Goal: Task Accomplishment & Management: Complete application form

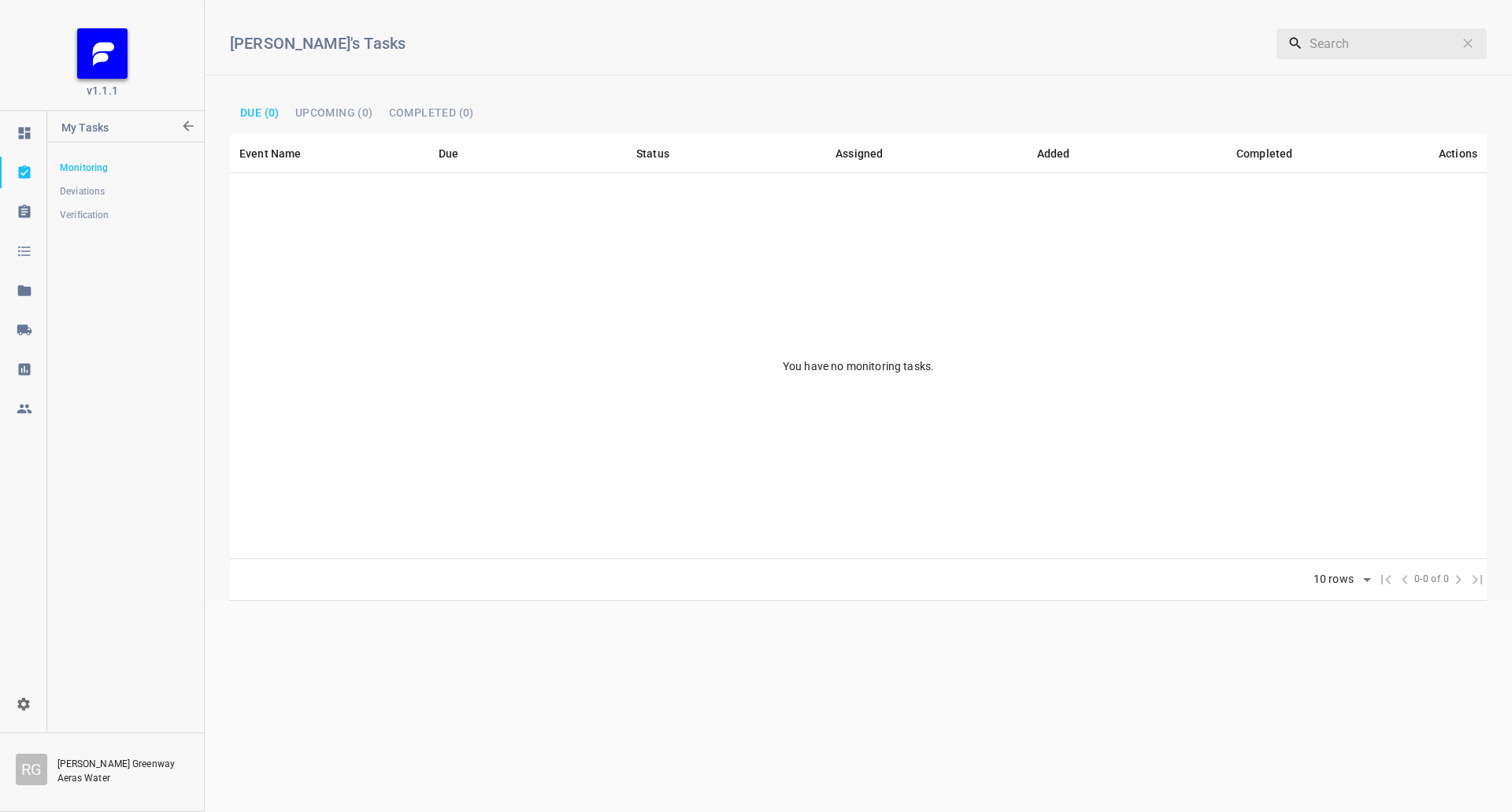
click at [28, 322] on link at bounding box center [23, 330] width 47 height 32
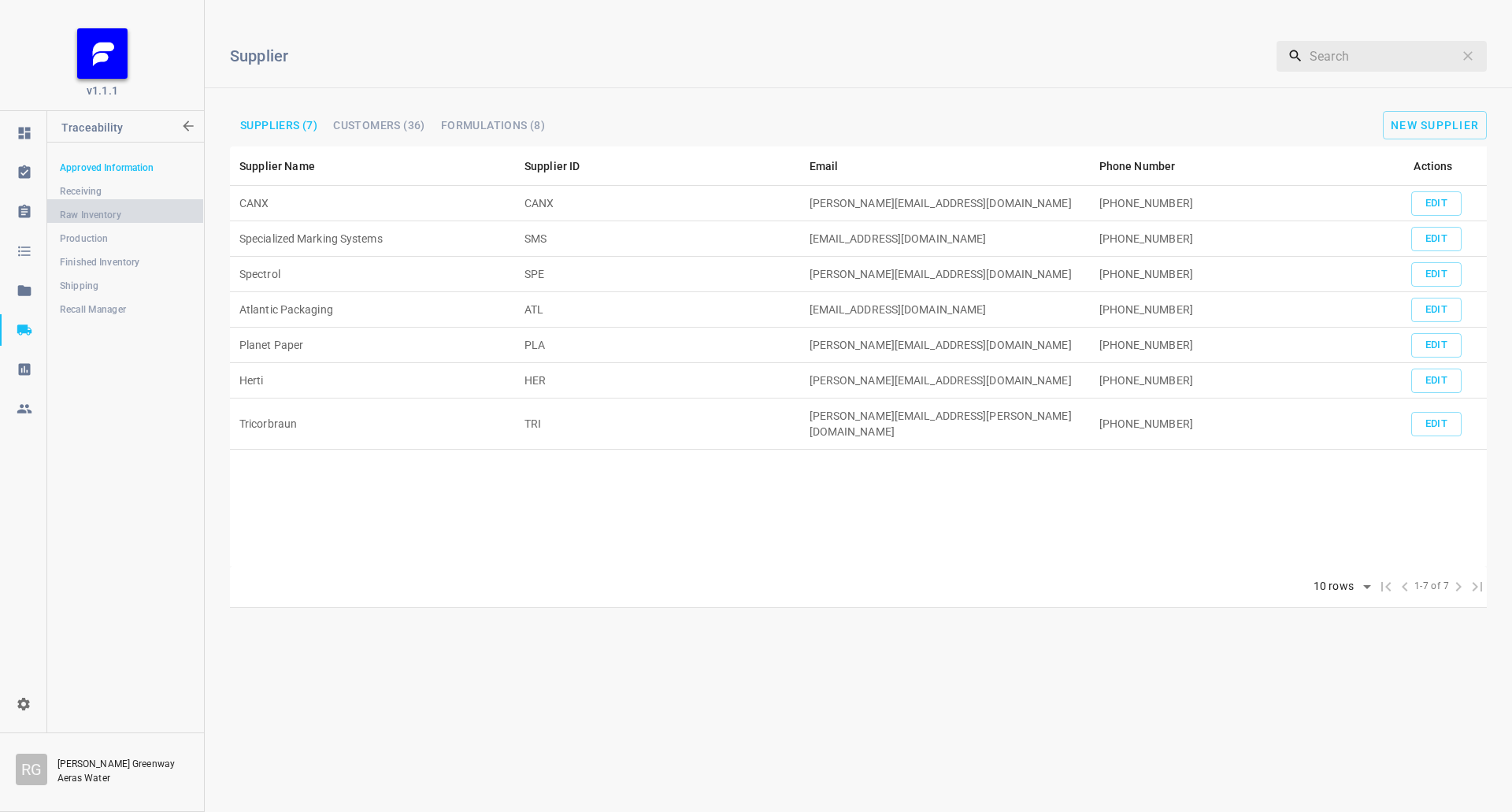
click at [101, 200] on link "Raw Inventory" at bounding box center [125, 215] width 156 height 32
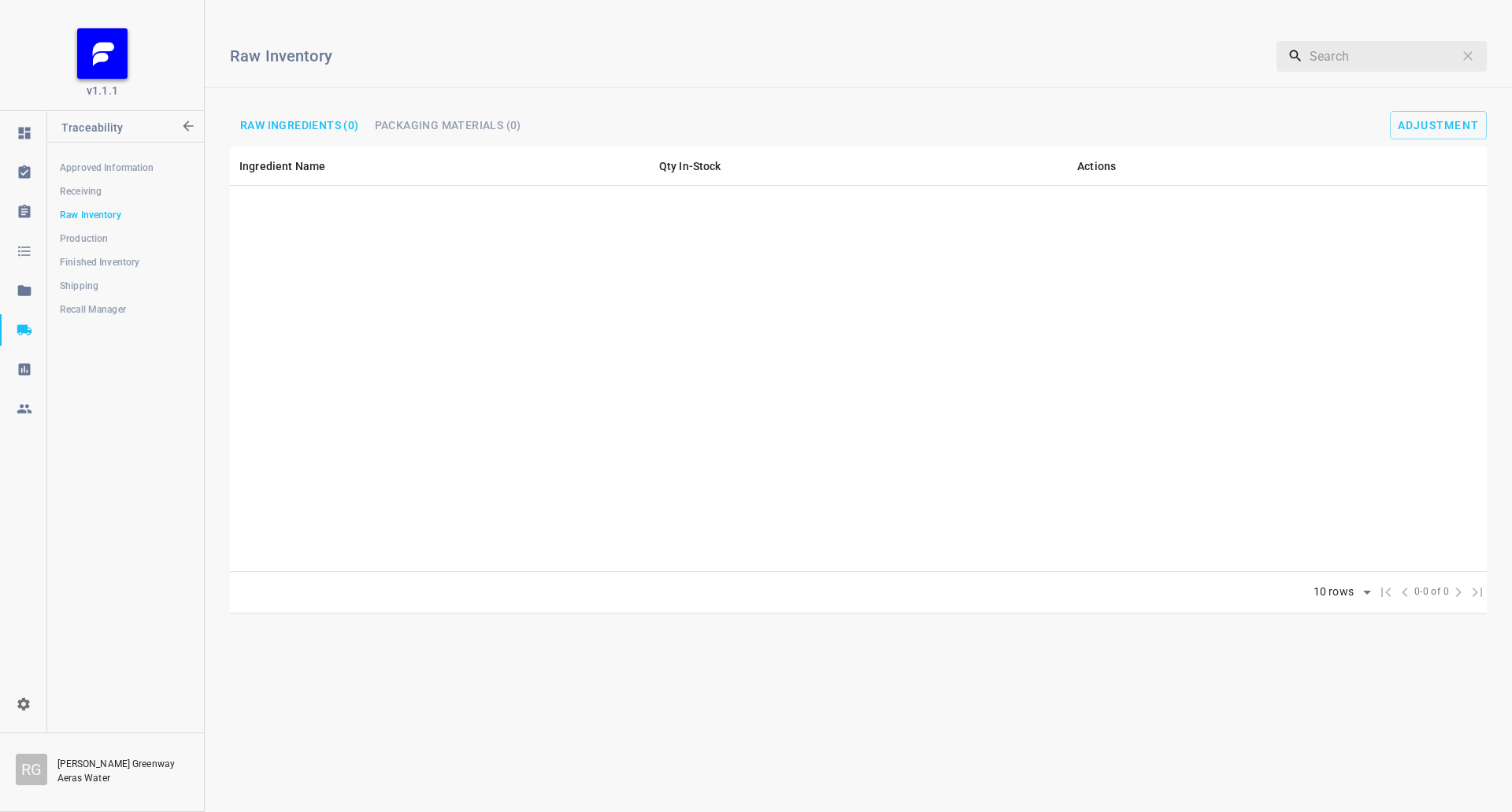
click at [108, 187] on span "Receiving" at bounding box center [125, 192] width 131 height 16
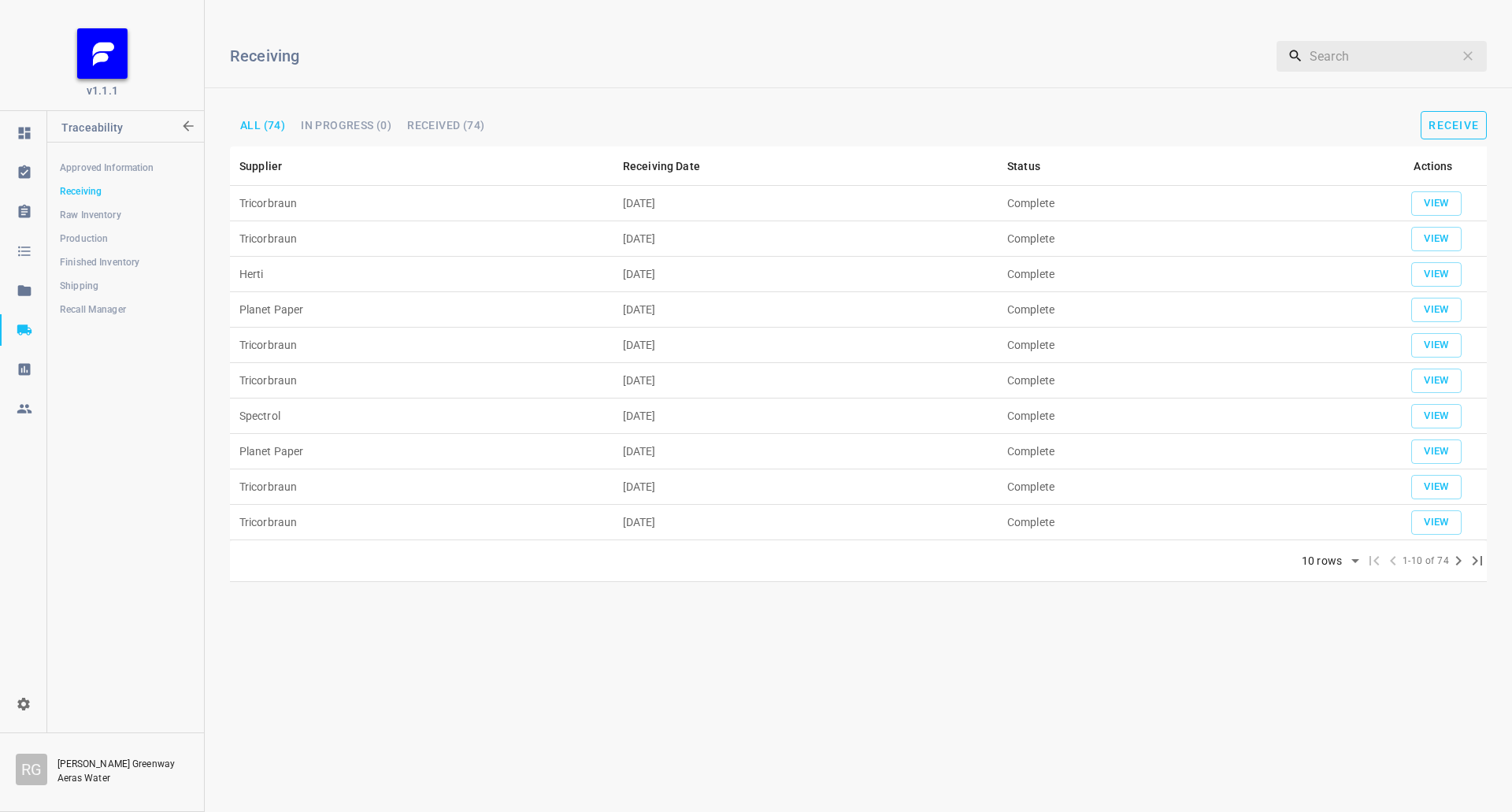
click at [1450, 126] on span "Receive" at bounding box center [1453, 125] width 51 height 13
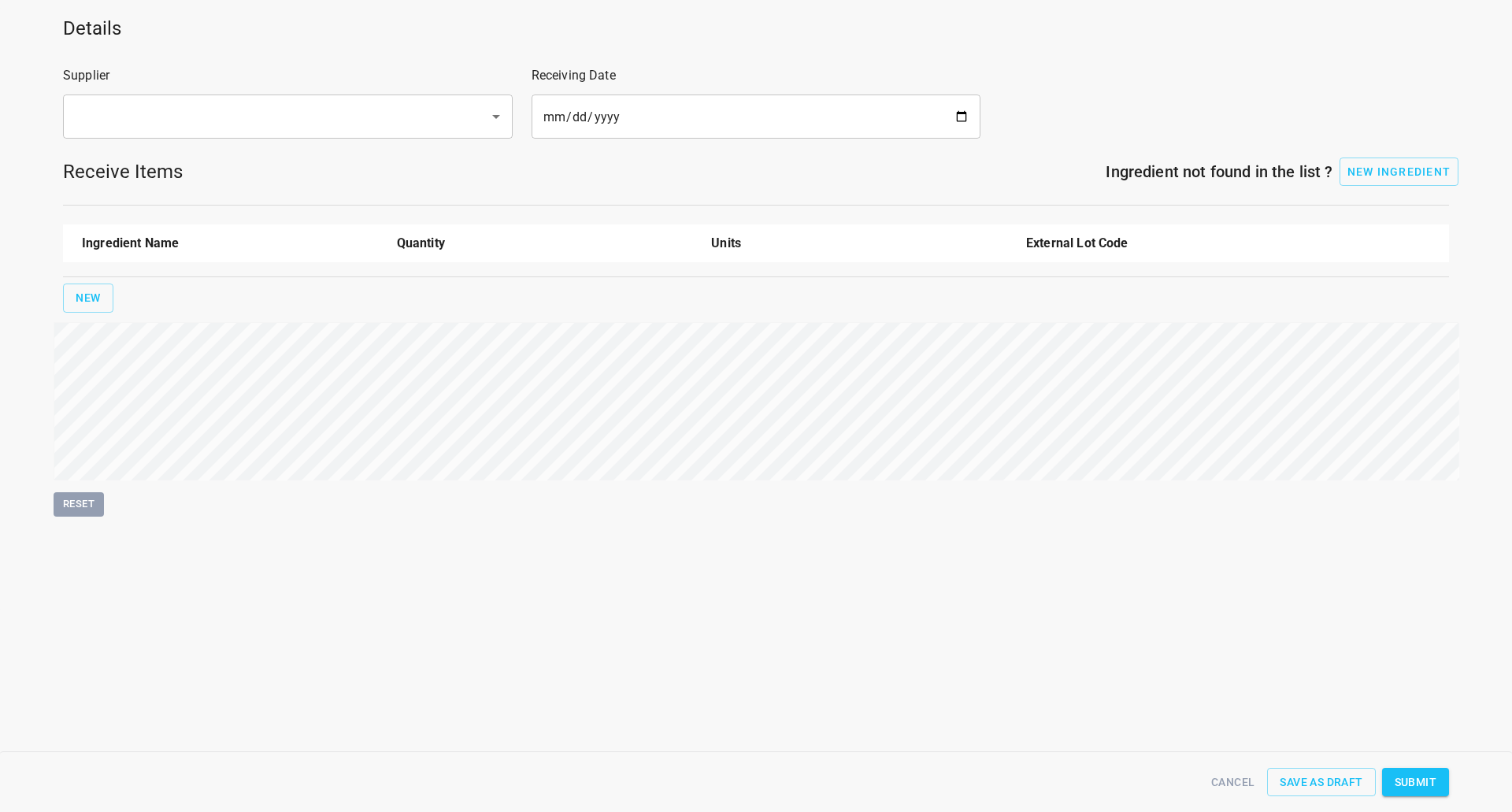
click at [182, 105] on input "text" at bounding box center [266, 116] width 391 height 30
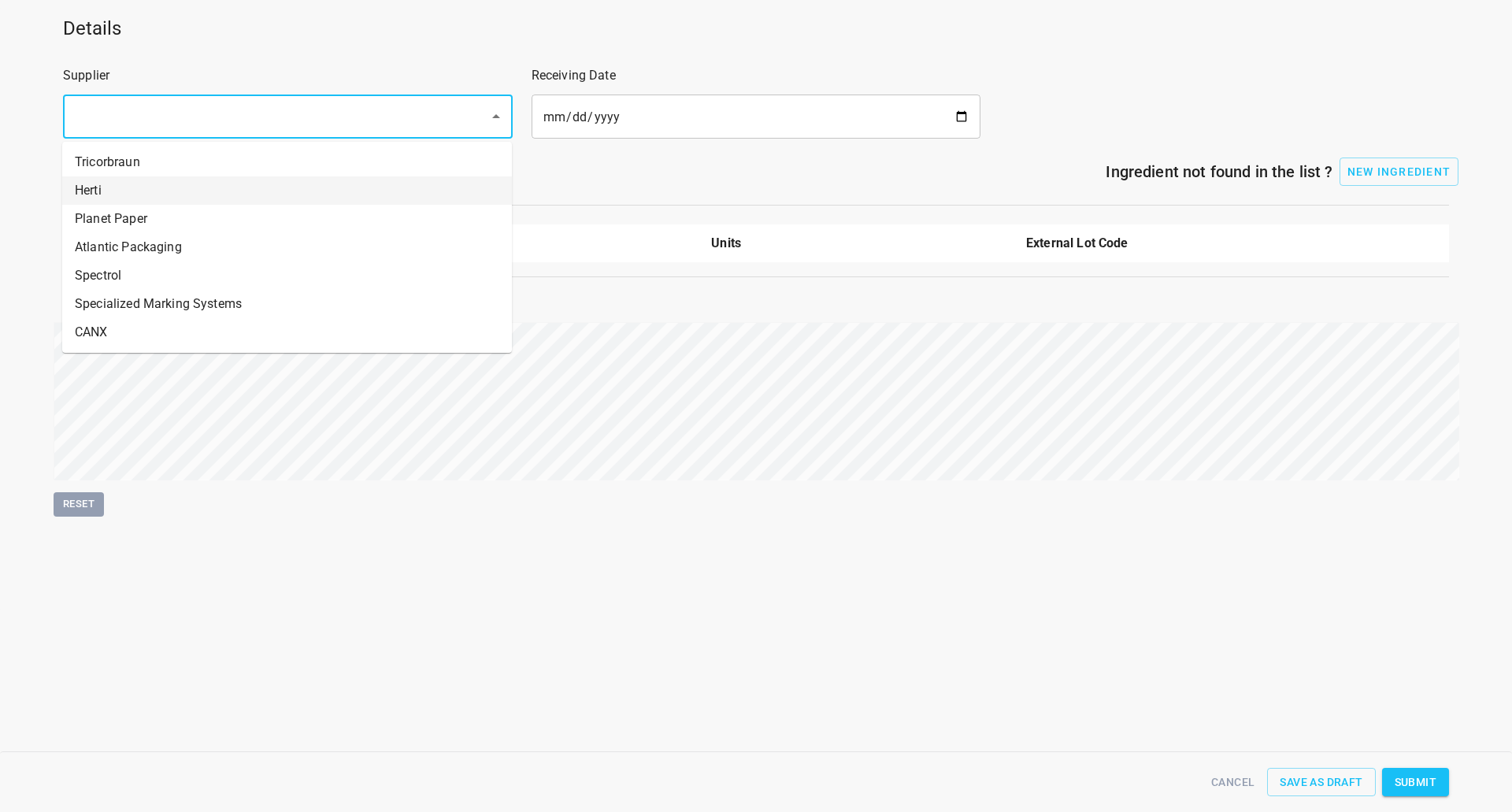
click at [156, 215] on li "Planet Paper" at bounding box center [287, 218] width 450 height 29
type input "Planet Paper"
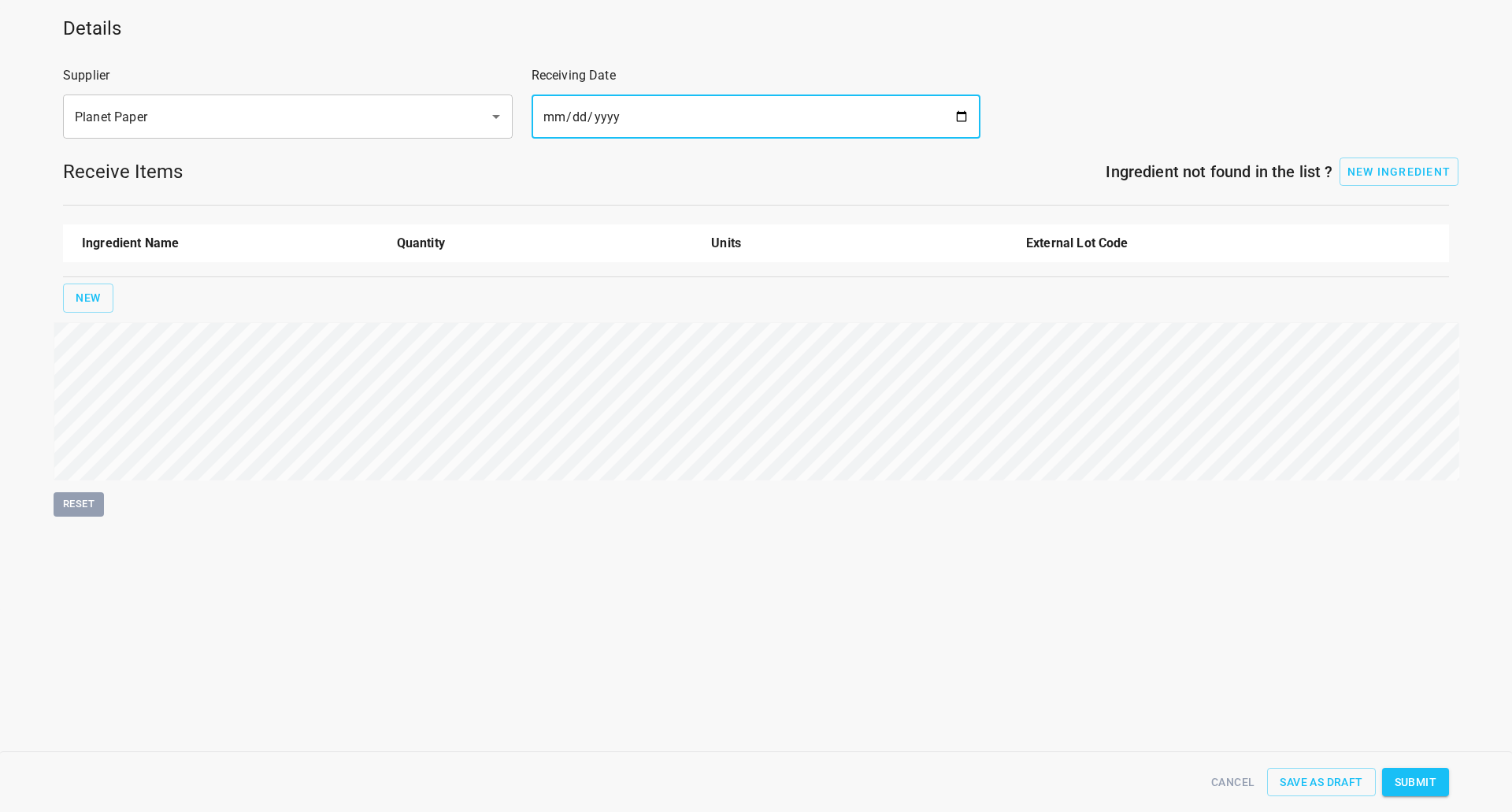
drag, startPoint x: 751, startPoint y: 124, endPoint x: 999, endPoint y: 108, distance: 248.5
click at [752, 124] on input "date" at bounding box center [756, 116] width 450 height 44
click at [957, 116] on input "date" at bounding box center [756, 116] width 450 height 44
type input "[DATE]"
click at [121, 298] on div "New" at bounding box center [756, 298] width 1392 height 36
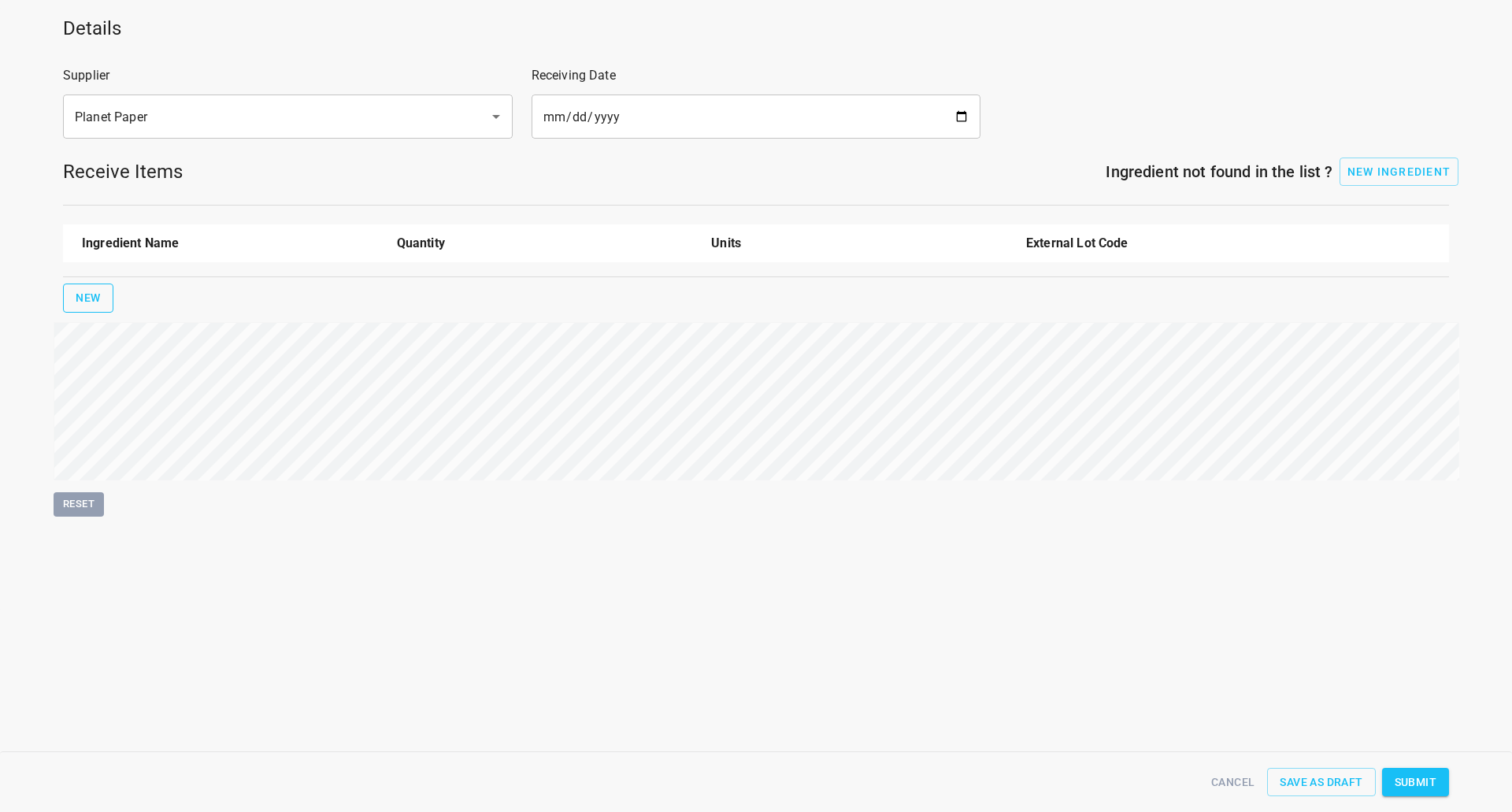
click at [97, 299] on span "New" at bounding box center [87, 298] width 25 height 20
click at [131, 291] on input "text" at bounding box center [207, 288] width 252 height 25
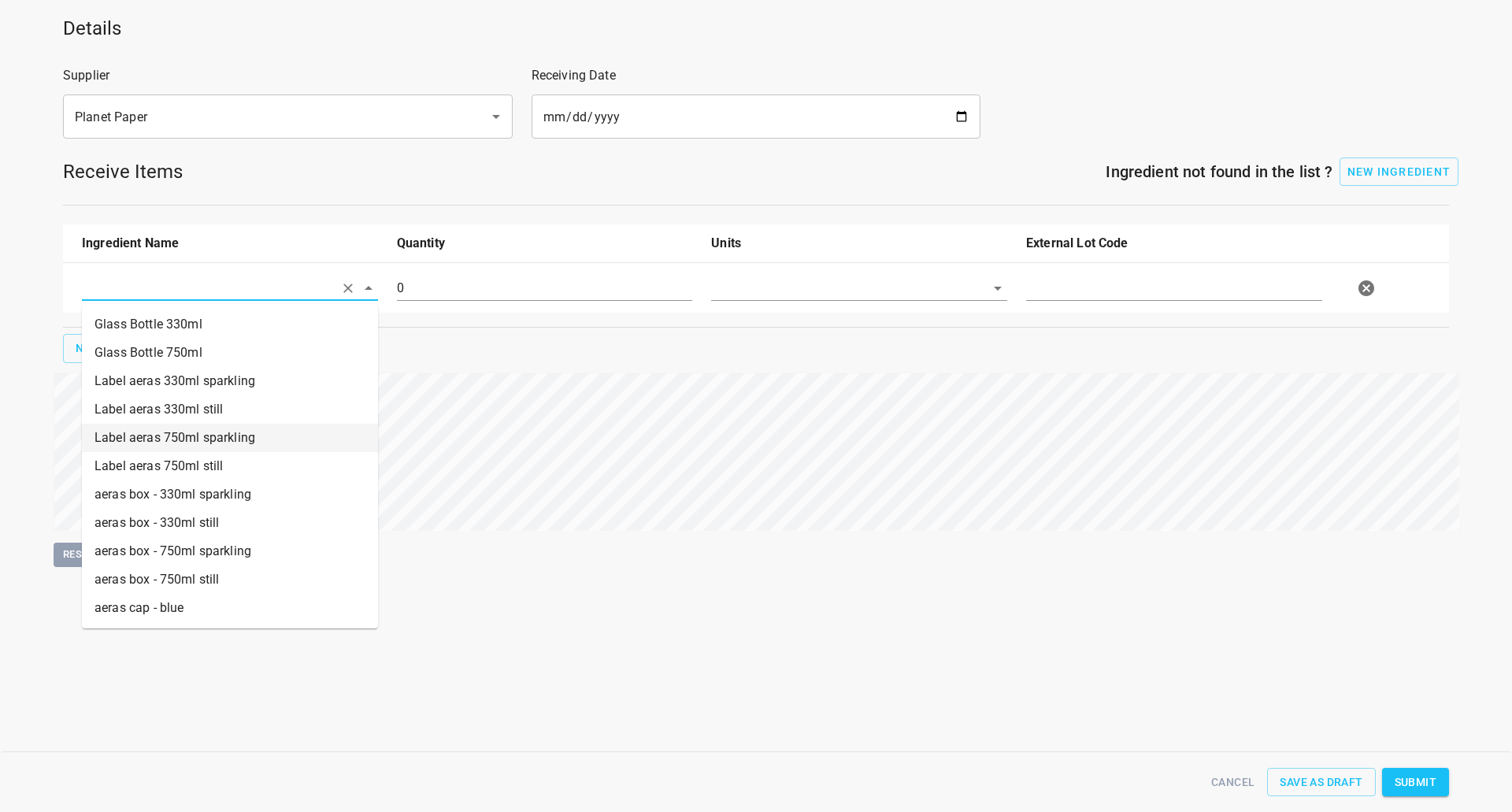
click at [218, 436] on li "Label aeras 750ml sparkling" at bounding box center [229, 438] width 296 height 29
type input "Label aeras 750ml sparkling"
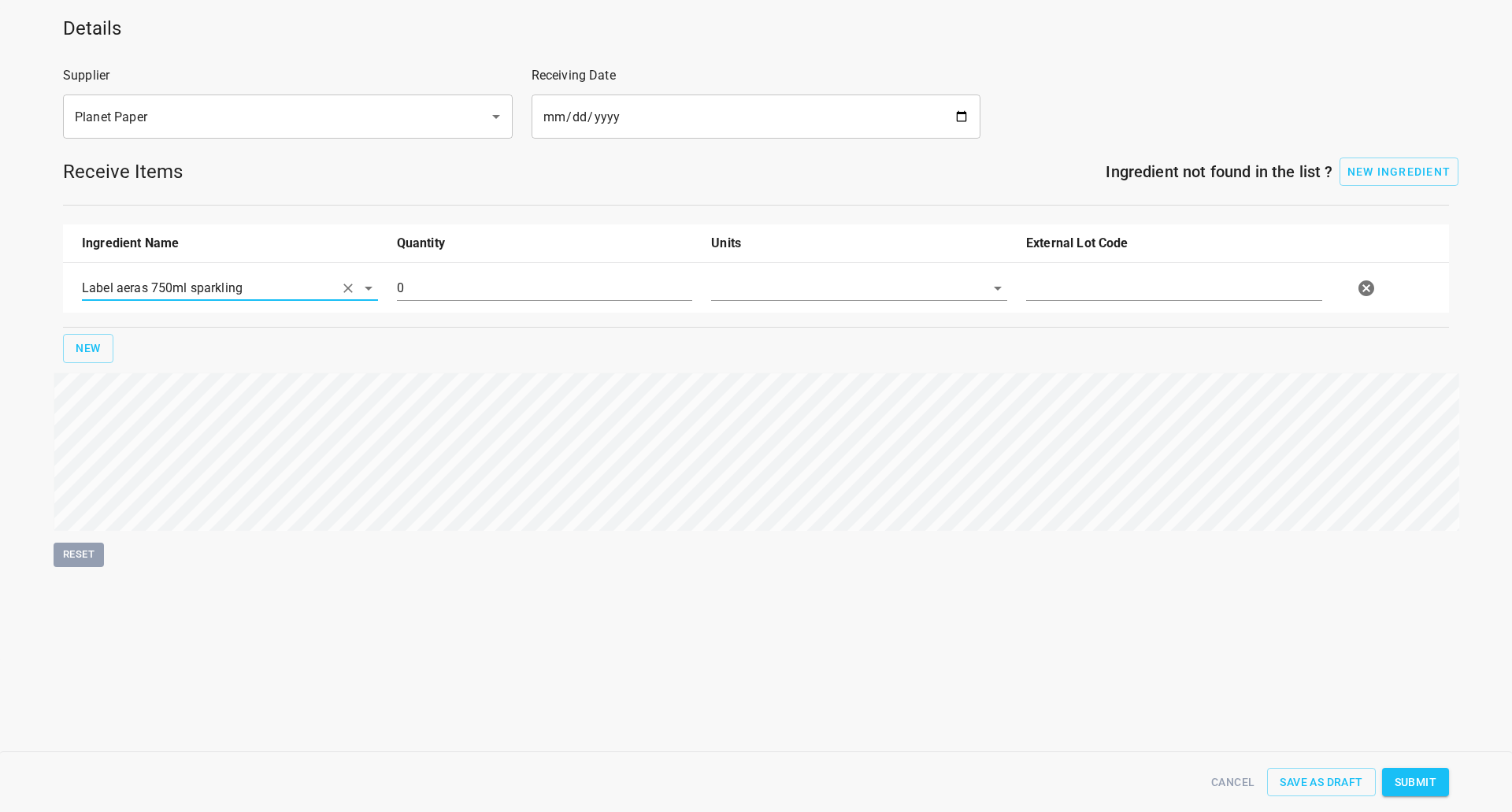
click at [808, 288] on input "text" at bounding box center [837, 288] width 252 height 25
click at [797, 322] on li "[PERSON_NAME]" at bounding box center [859, 324] width 296 height 29
type input "[PERSON_NAME]"
click at [504, 283] on input "0" at bounding box center [545, 288] width 296 height 25
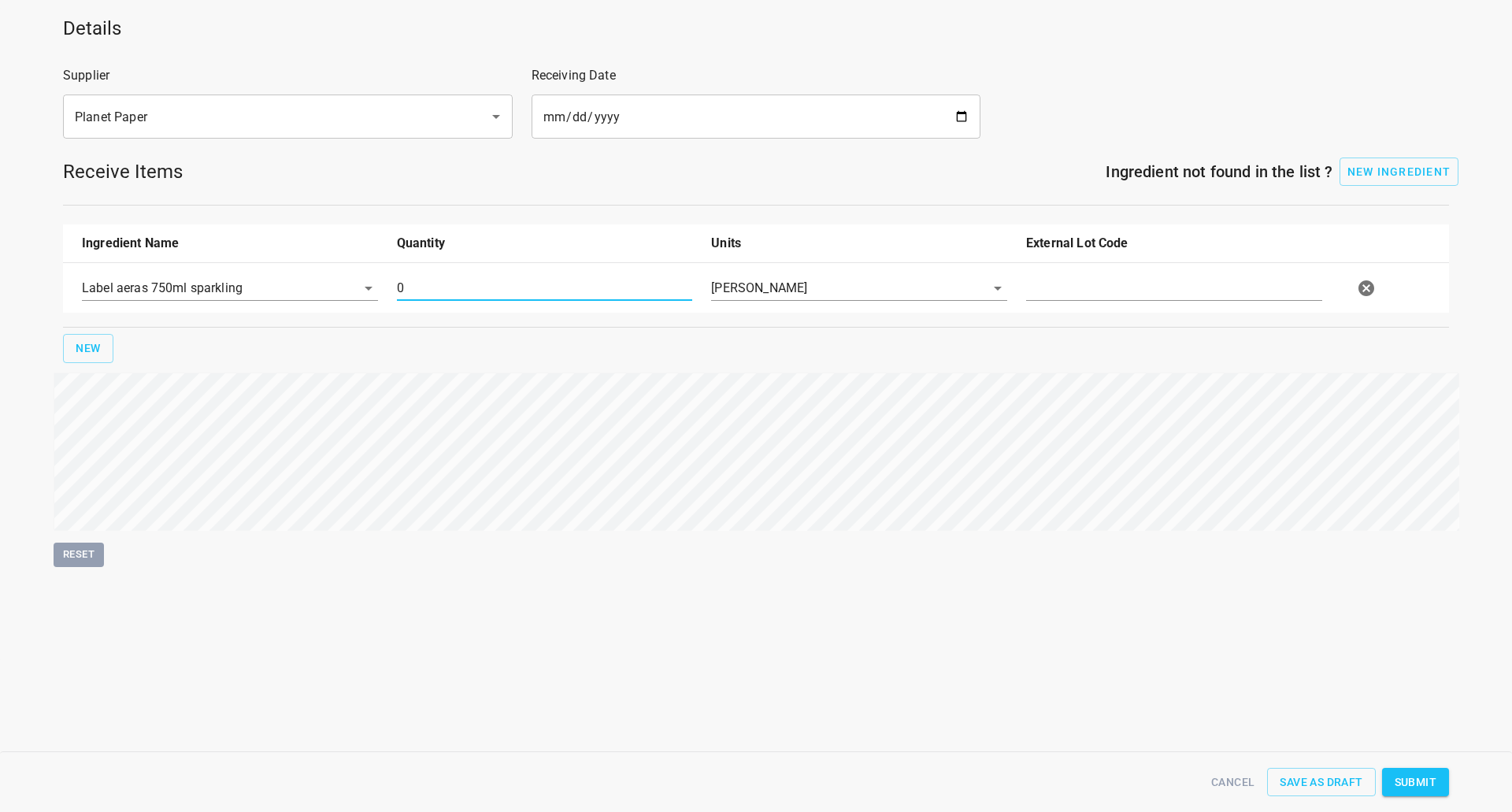
click at [504, 283] on input "0" at bounding box center [545, 288] width 296 height 25
click at [149, 272] on div "Label aeras 750ml sparkling" at bounding box center [229, 294] width 315 height 57
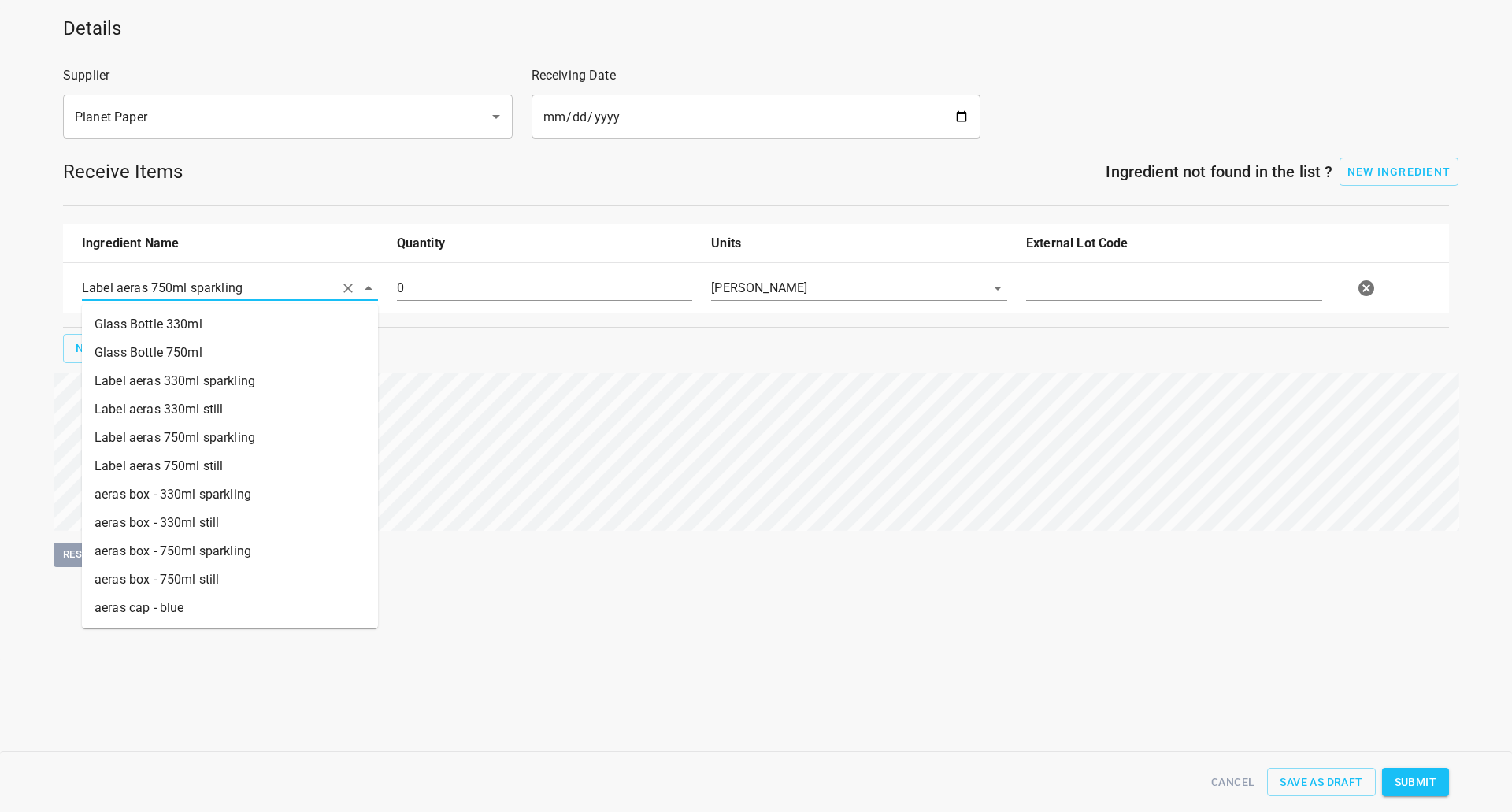
click at [246, 285] on input "Label aeras 750ml sparkling" at bounding box center [207, 288] width 252 height 25
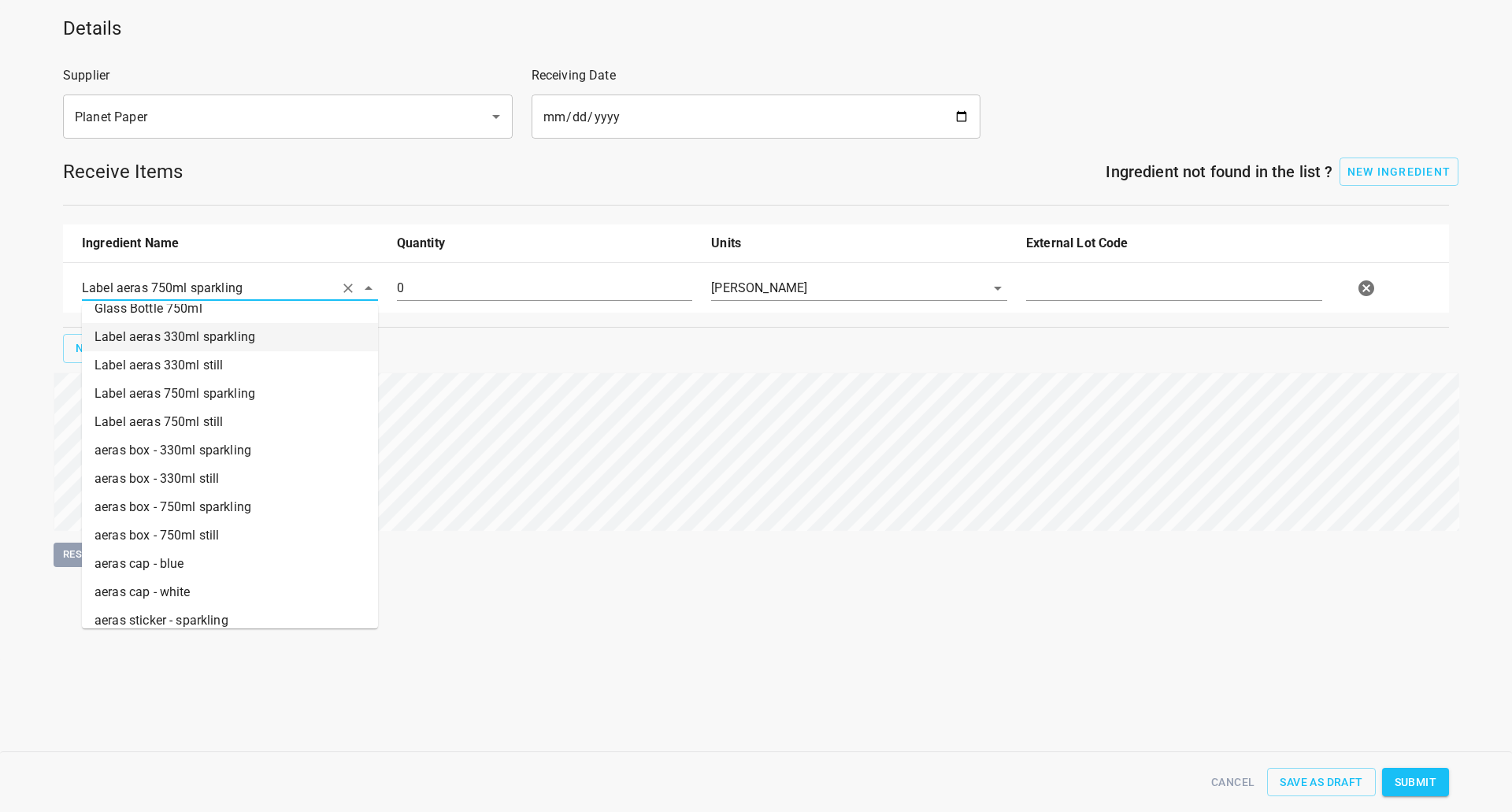
scroll to position [85, 0]
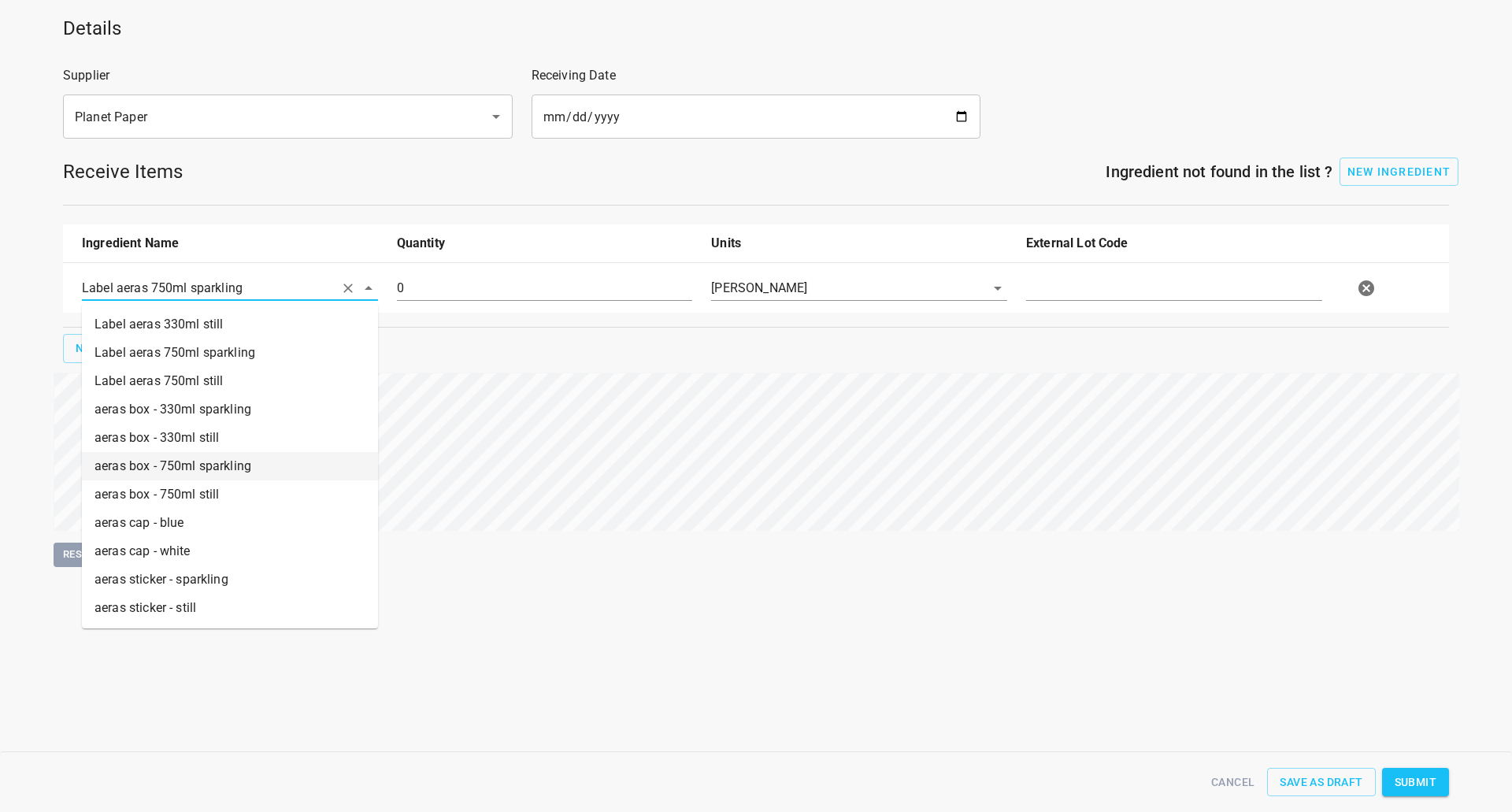
click at [211, 466] on li "aeras box - 750ml sparkling" at bounding box center [229, 466] width 296 height 29
type input "aeras box - 750ml sparkling"
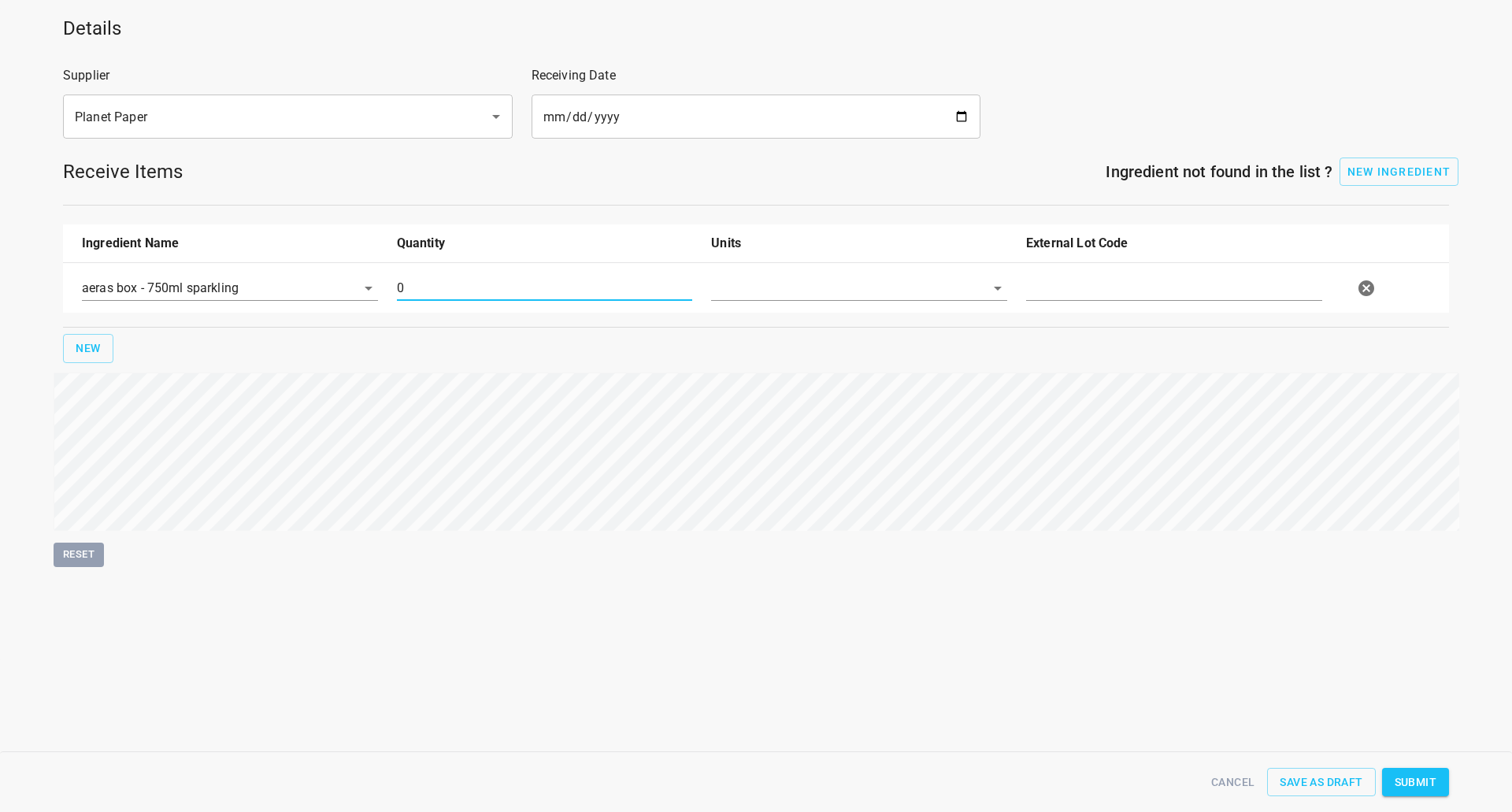
click at [469, 288] on input "0" at bounding box center [545, 288] width 296 height 25
type input "14930"
click at [785, 297] on input "text" at bounding box center [837, 288] width 252 height 25
click at [785, 318] on li "[PERSON_NAME]" at bounding box center [859, 324] width 296 height 29
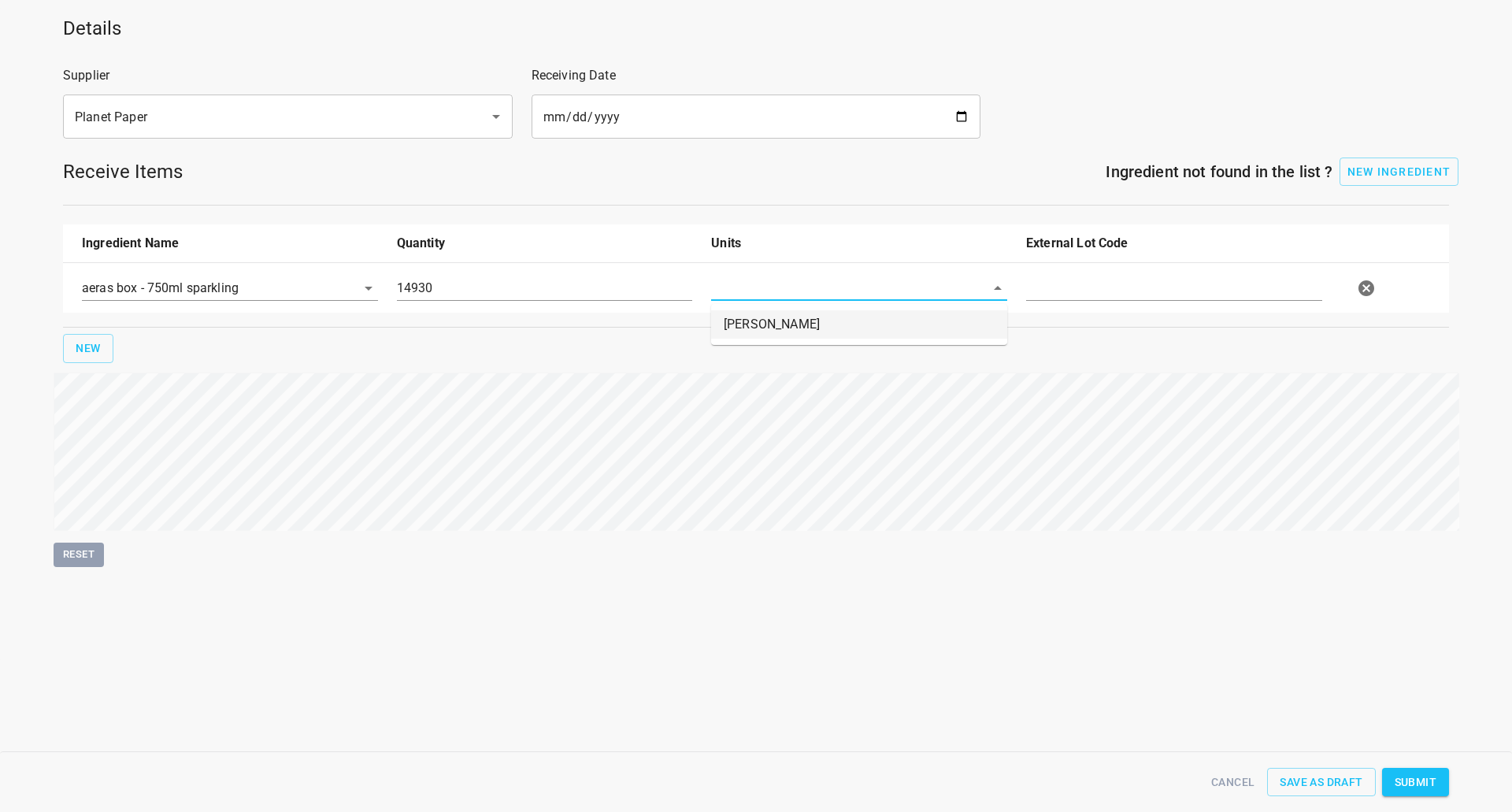
type input "[PERSON_NAME]"
click at [1178, 295] on input "text" at bounding box center [1173, 288] width 296 height 25
type input "607513-1"
click at [1433, 780] on span "Submit" at bounding box center [1415, 782] width 42 height 20
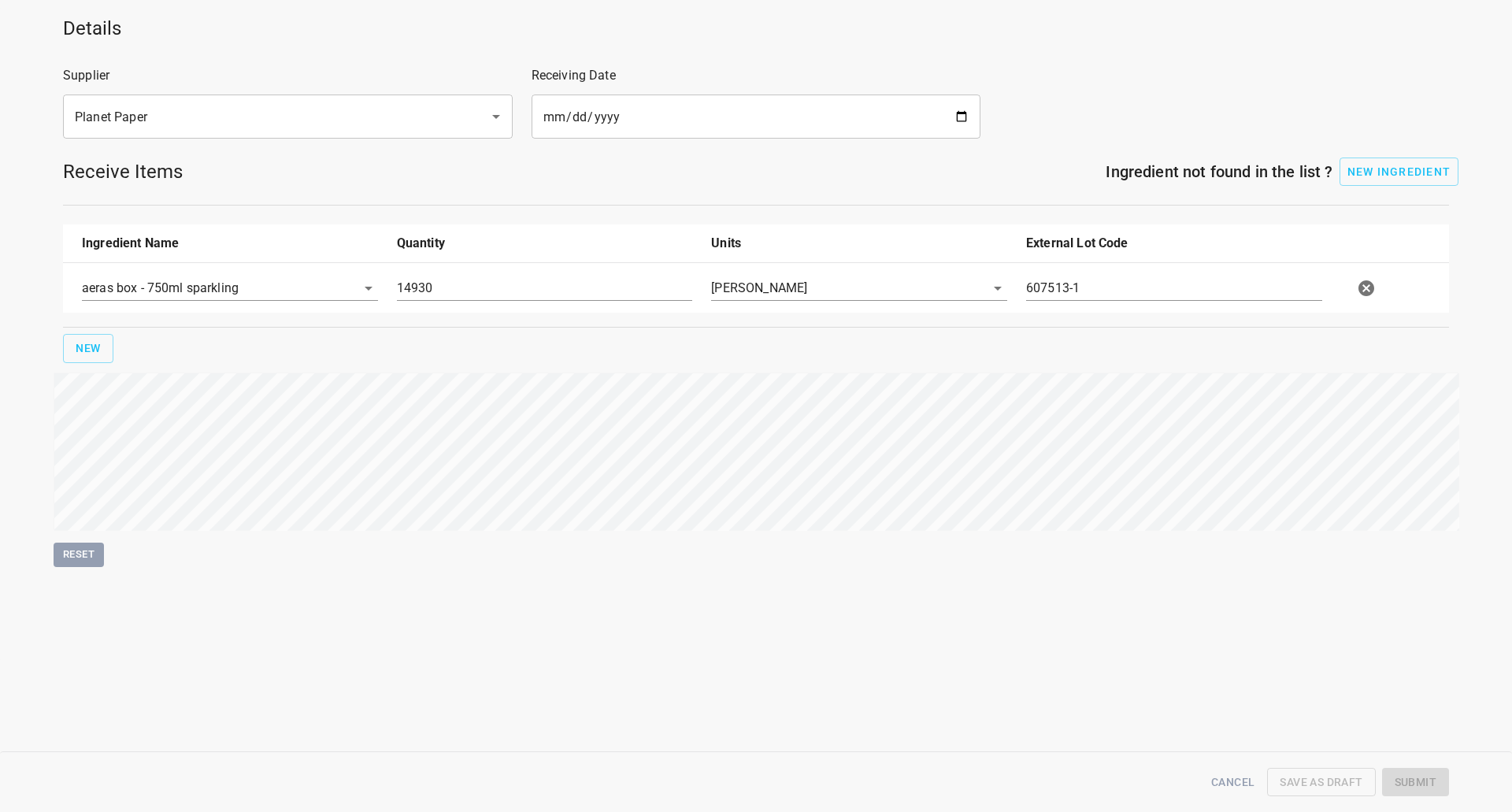
type input "14930.000000000000000"
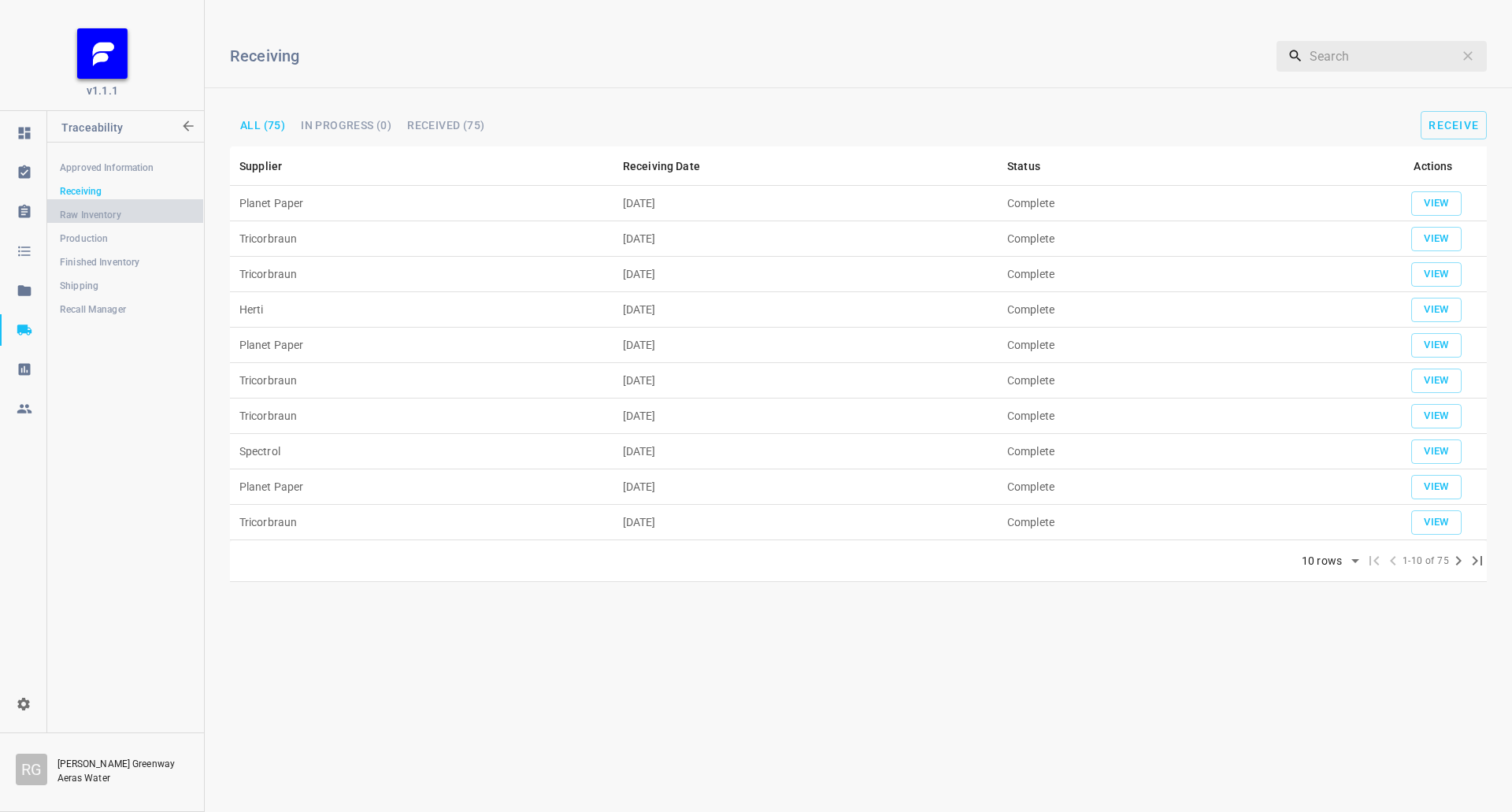
click at [84, 218] on span "Raw Inventory" at bounding box center [125, 215] width 131 height 16
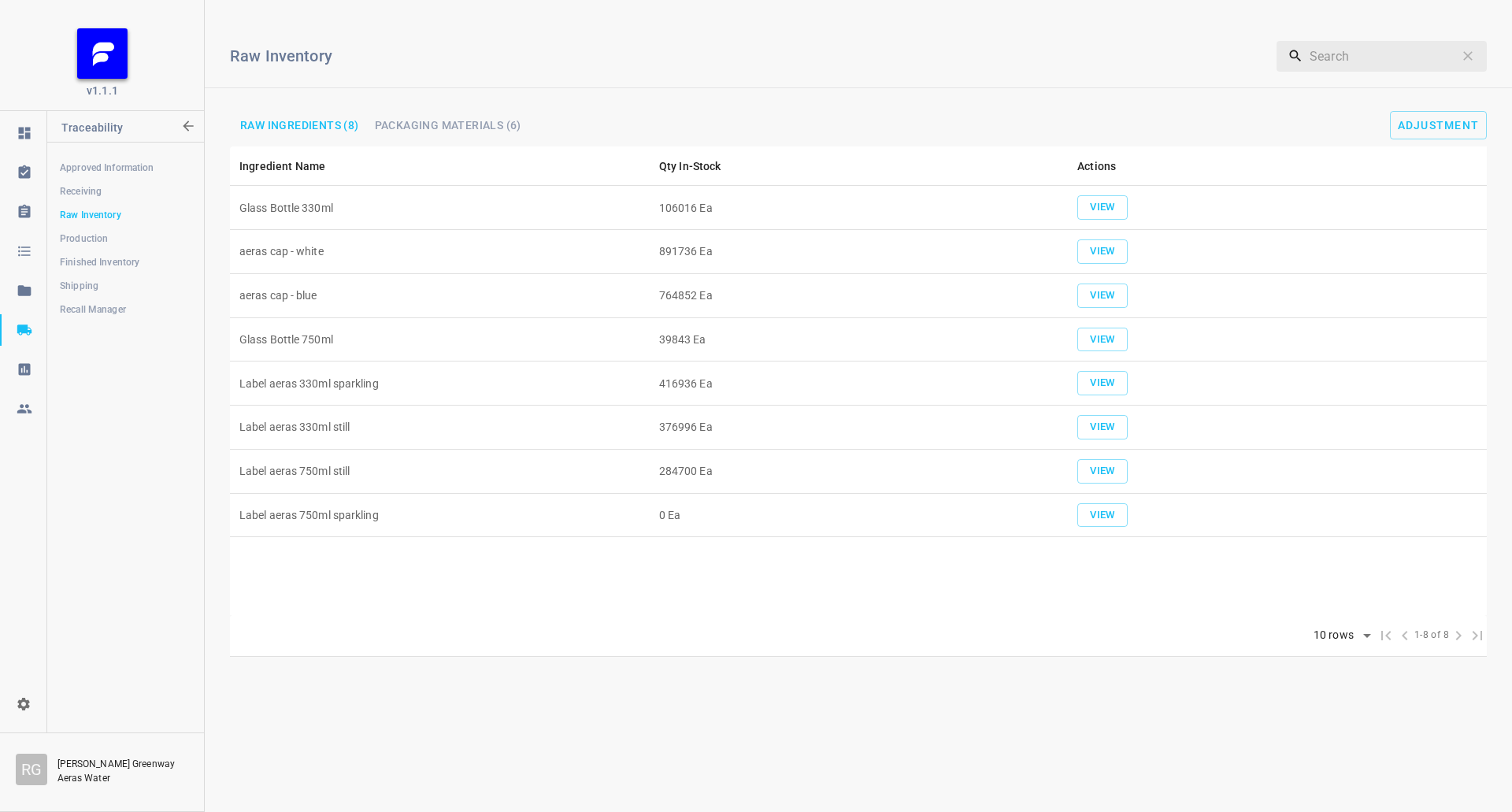
click at [447, 125] on span "Packaging Materials (6)" at bounding box center [448, 125] width 147 height 11
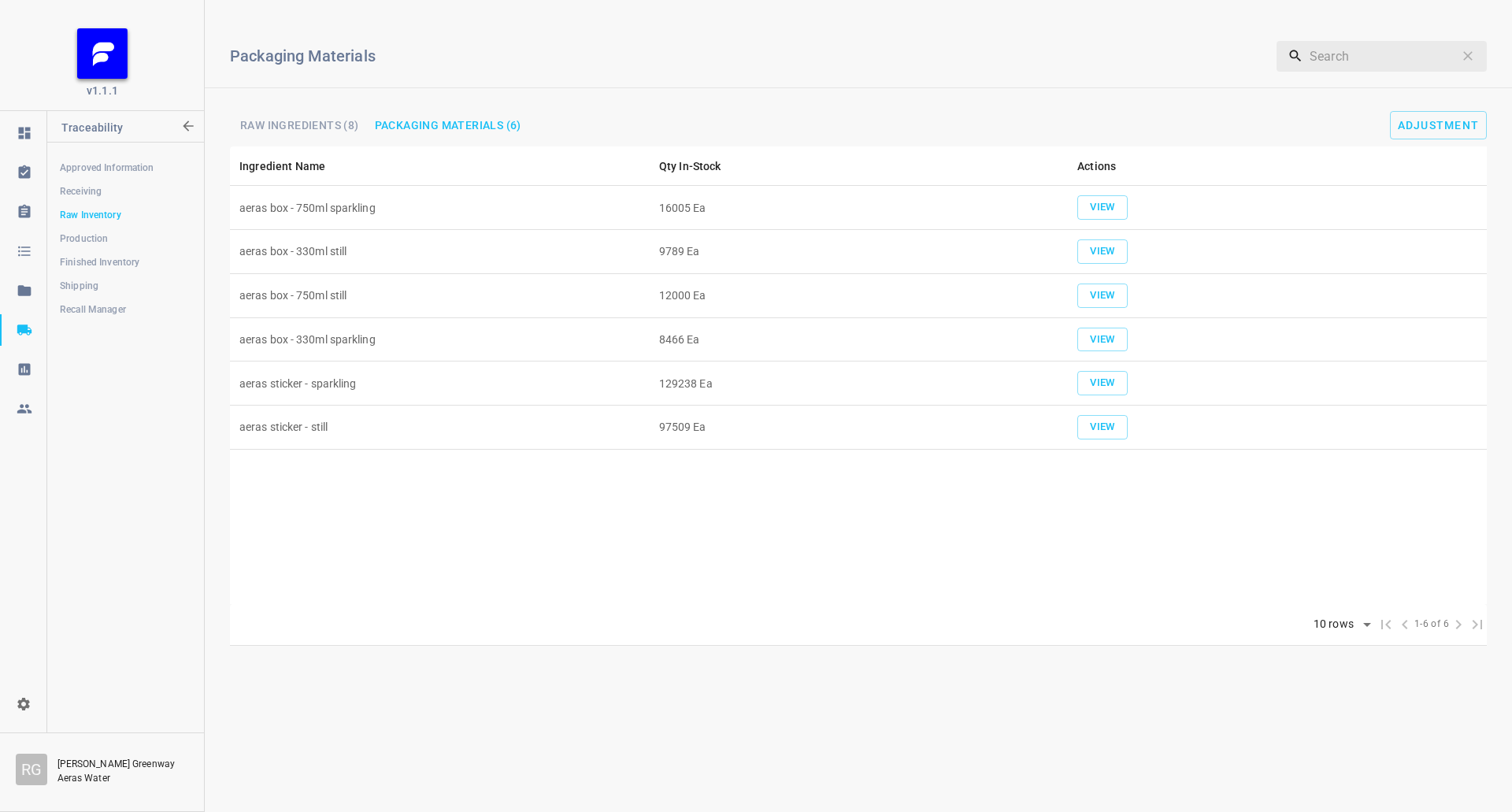
click at [96, 238] on span "Production" at bounding box center [125, 238] width 131 height 16
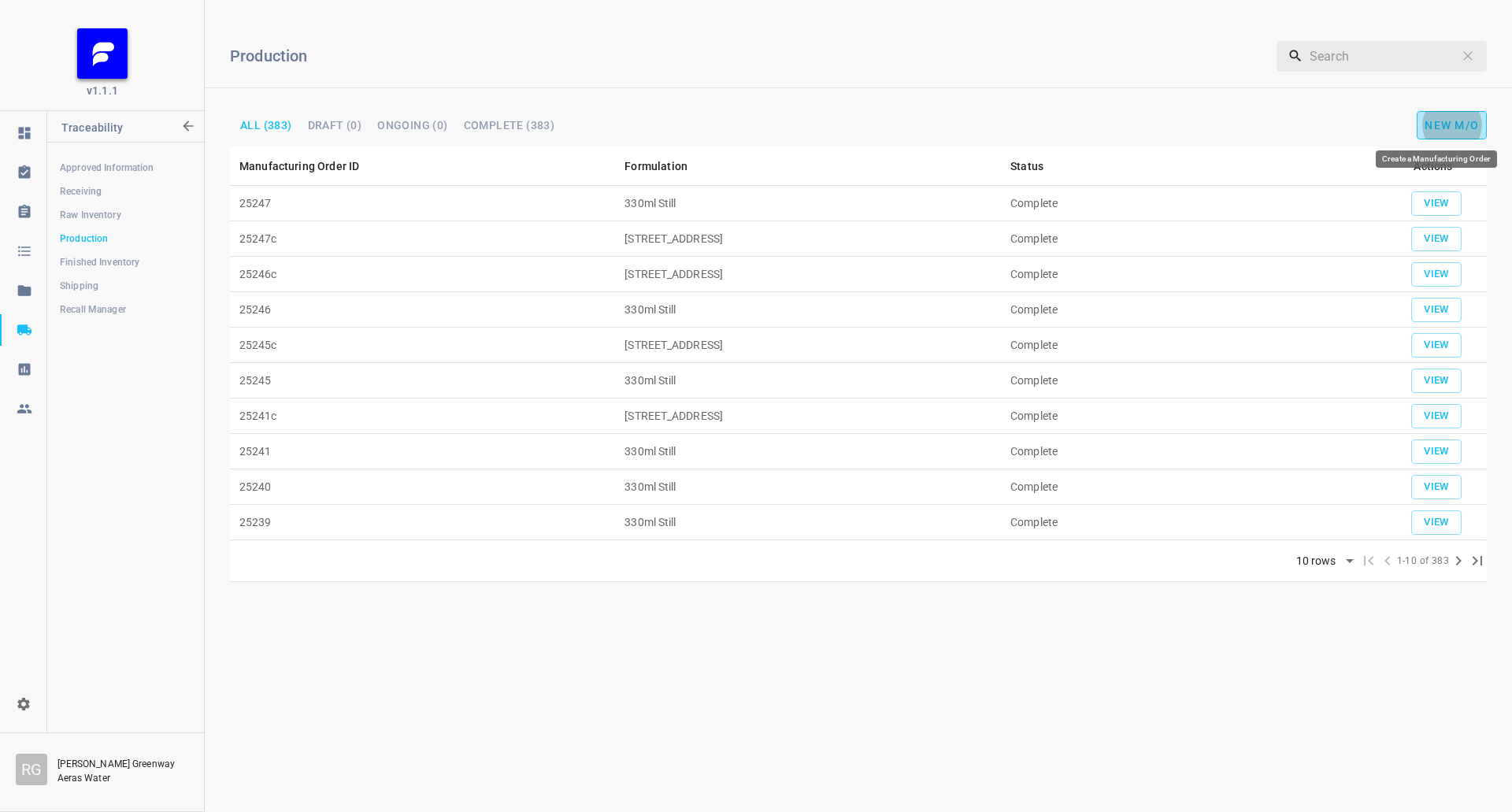
click at [1461, 124] on span "New M/O" at bounding box center [1451, 125] width 55 height 13
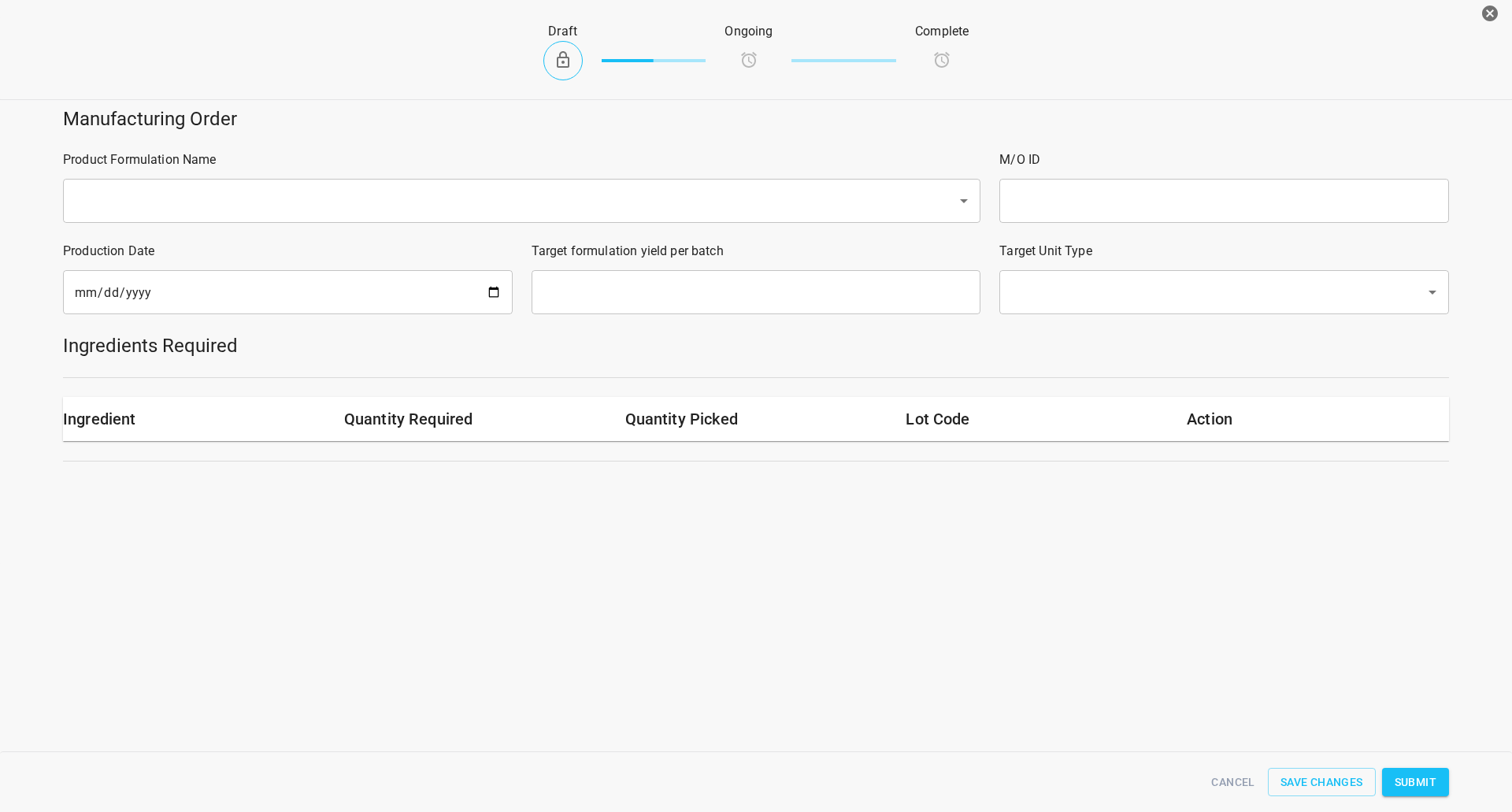
click at [186, 204] on input "text" at bounding box center [499, 201] width 859 height 30
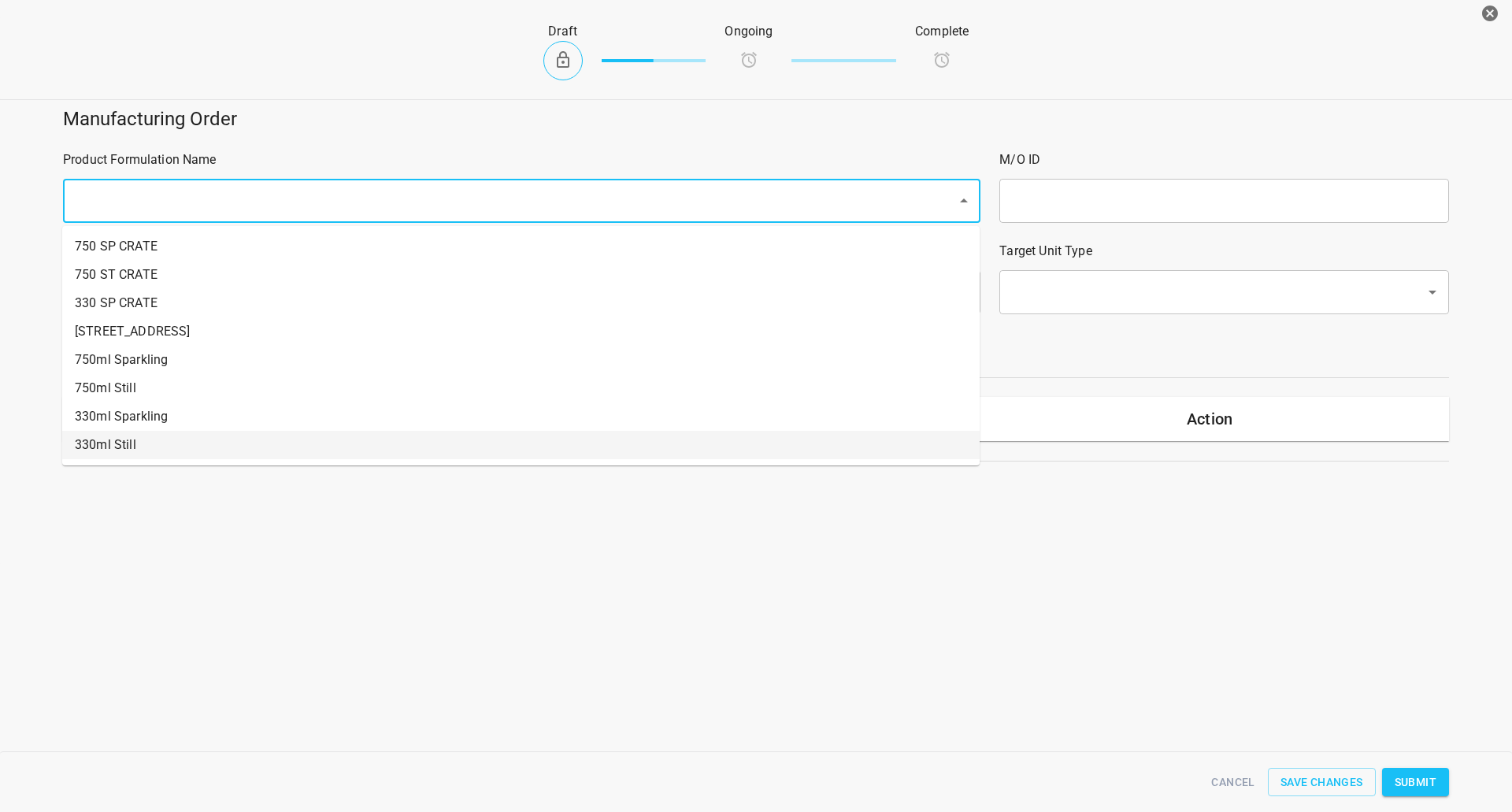
click at [131, 442] on li "330ml Still" at bounding box center [521, 445] width 917 height 29
type input "1"
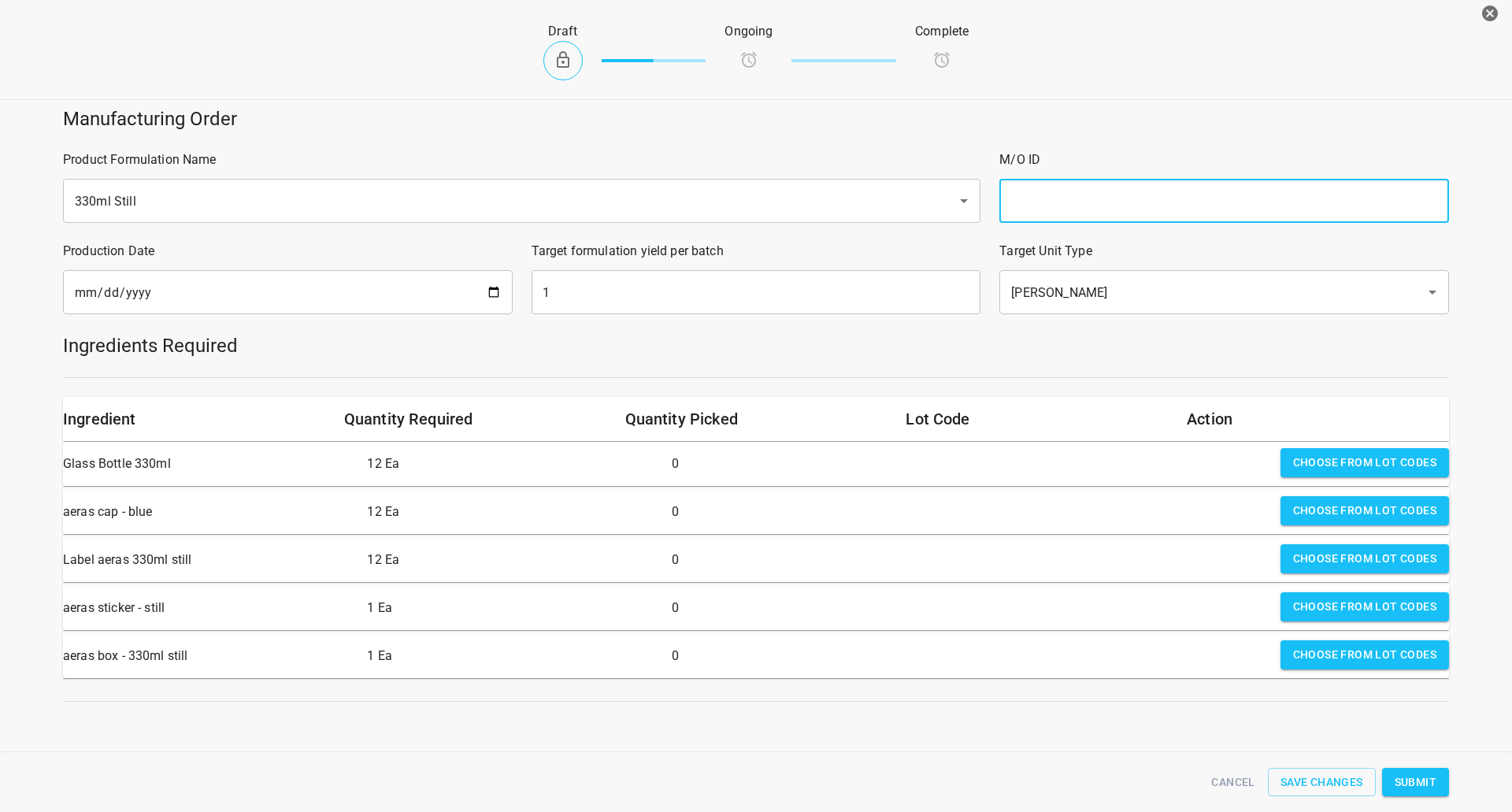
drag, startPoint x: 1214, startPoint y: 202, endPoint x: 1168, endPoint y: 213, distance: 47.3
click at [1214, 202] on input "text" at bounding box center [1223, 201] width 450 height 44
type input "25248"
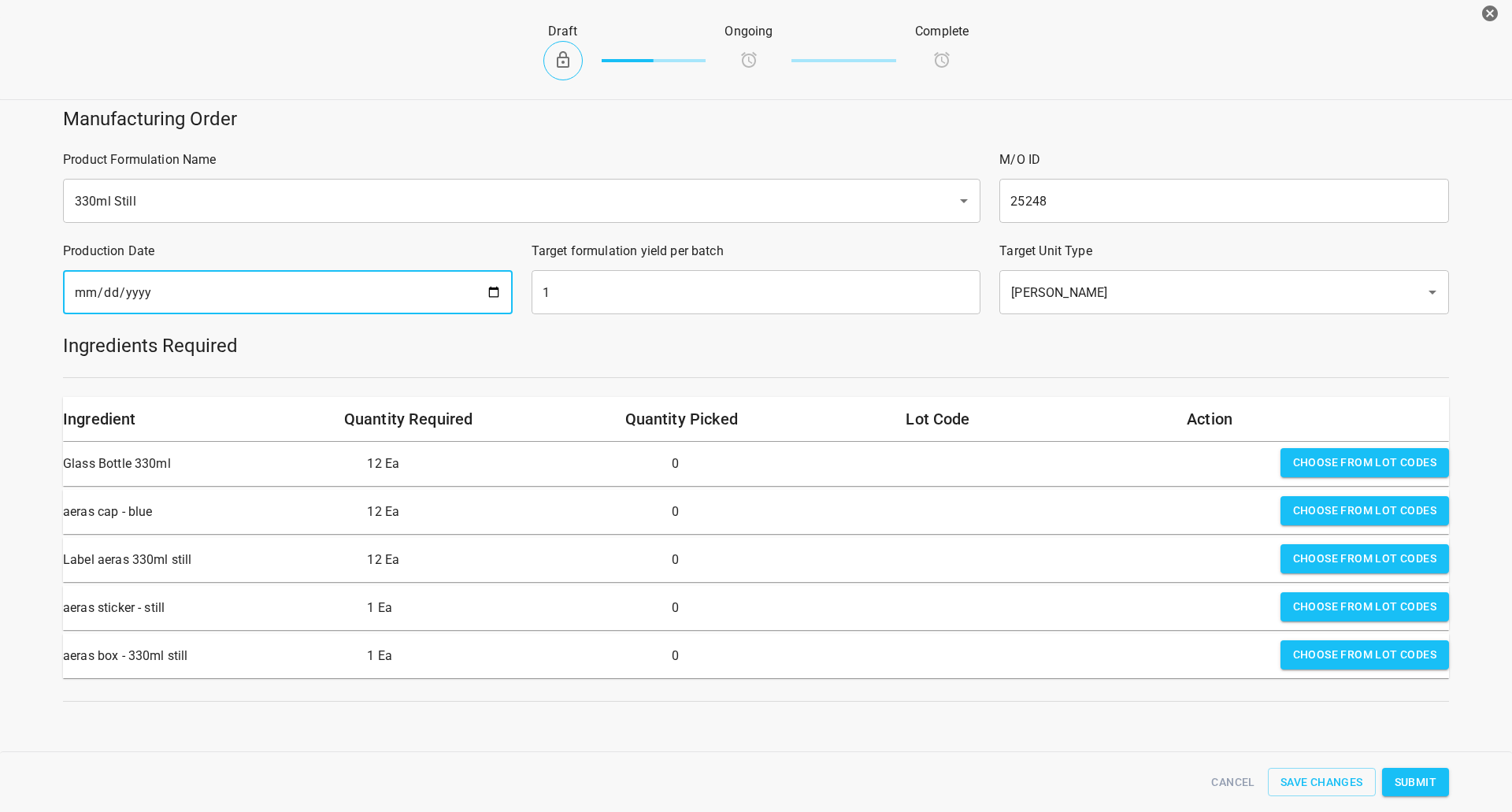
click at [496, 287] on input "[DATE]" at bounding box center [287, 292] width 450 height 44
type input "[DATE]"
click at [687, 295] on input "1" at bounding box center [756, 292] width 450 height 44
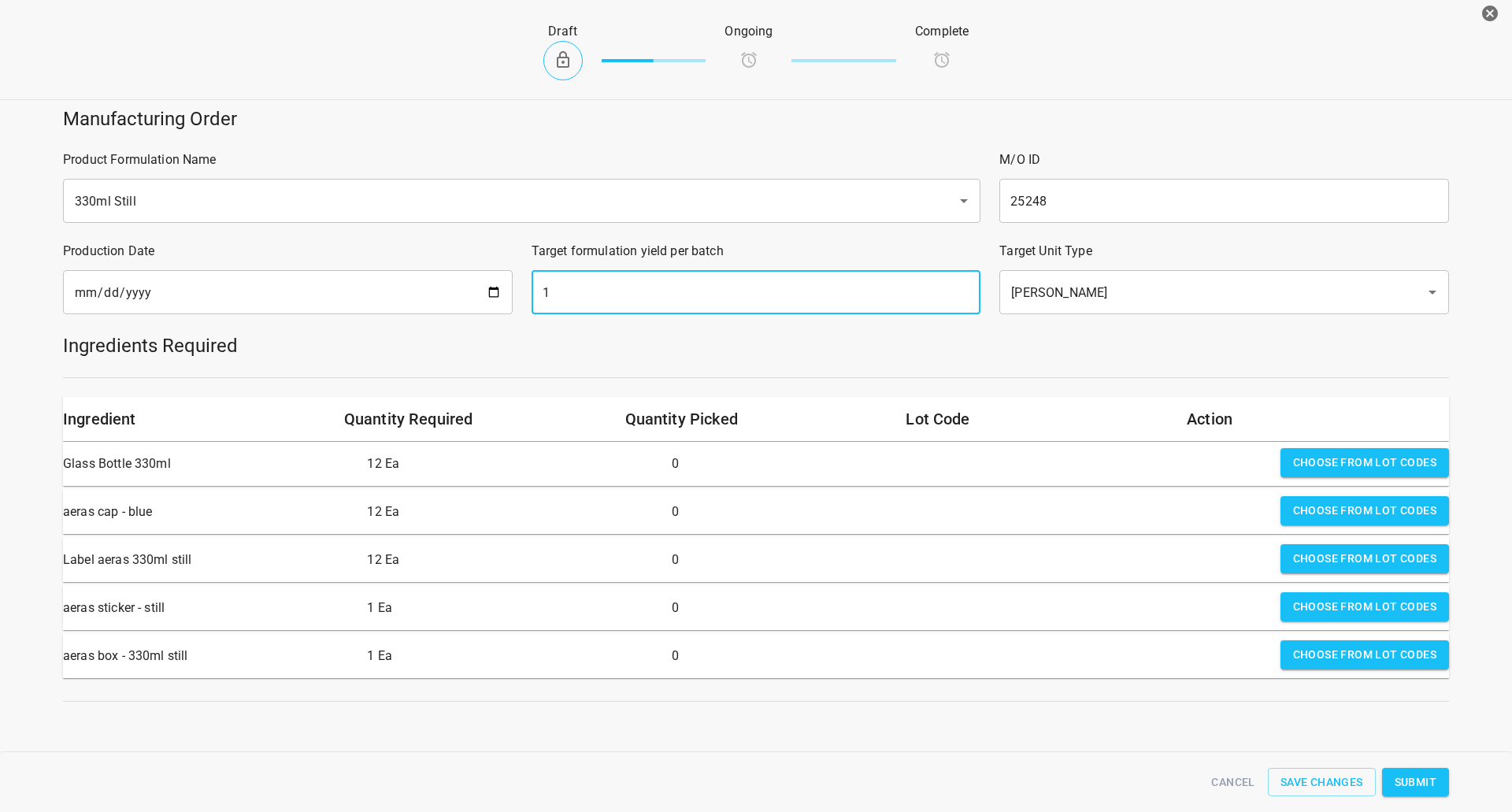
click at [687, 295] on input "1" at bounding box center [756, 292] width 450 height 44
type input "1764"
drag, startPoint x: 1365, startPoint y: 473, endPoint x: 1187, endPoint y: 452, distance: 179.2
click at [1364, 474] on button "Choose from lot codes" at bounding box center [1364, 462] width 169 height 29
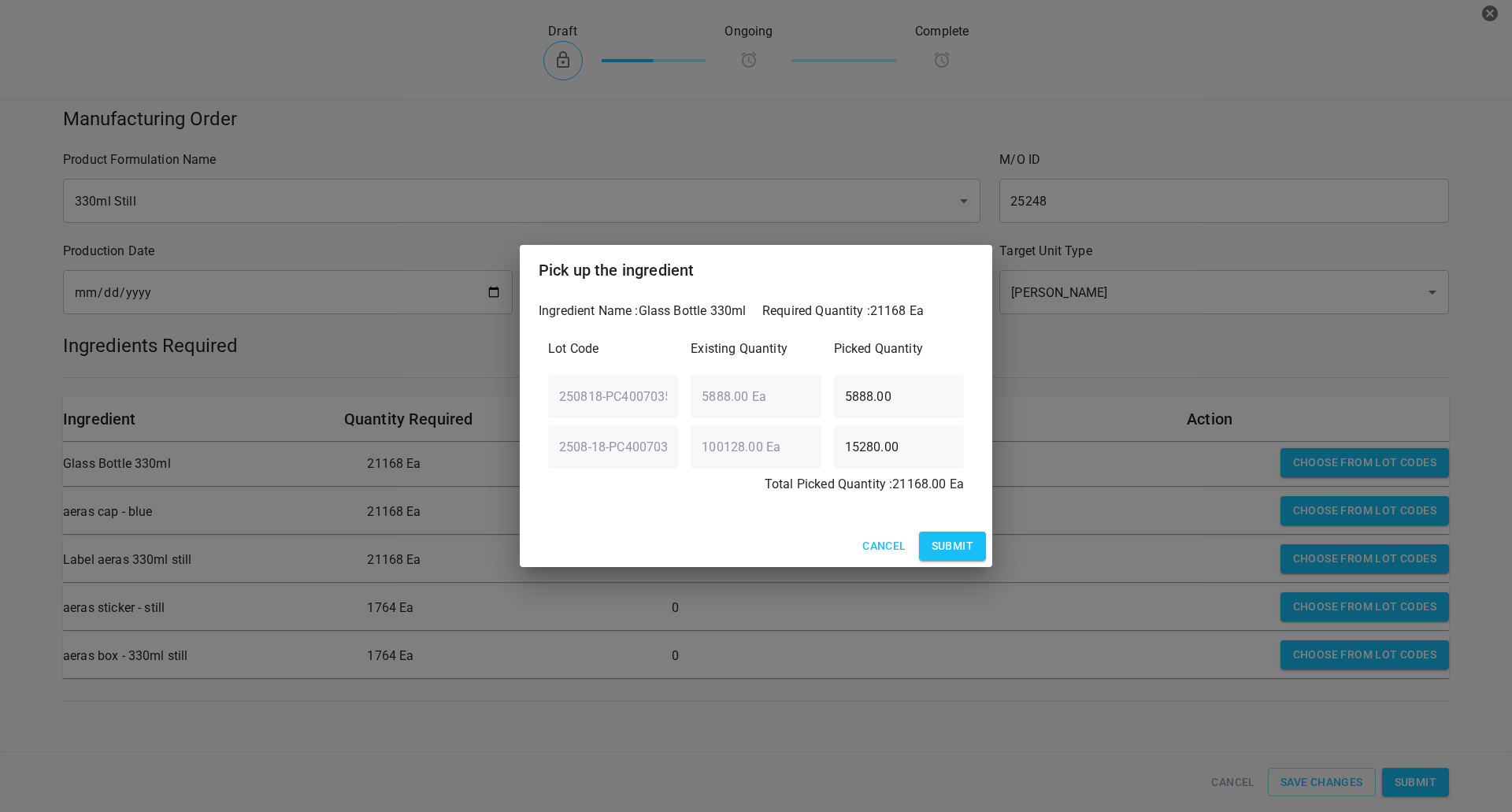
click at [973, 554] on button "Submit" at bounding box center [951, 545] width 67 height 29
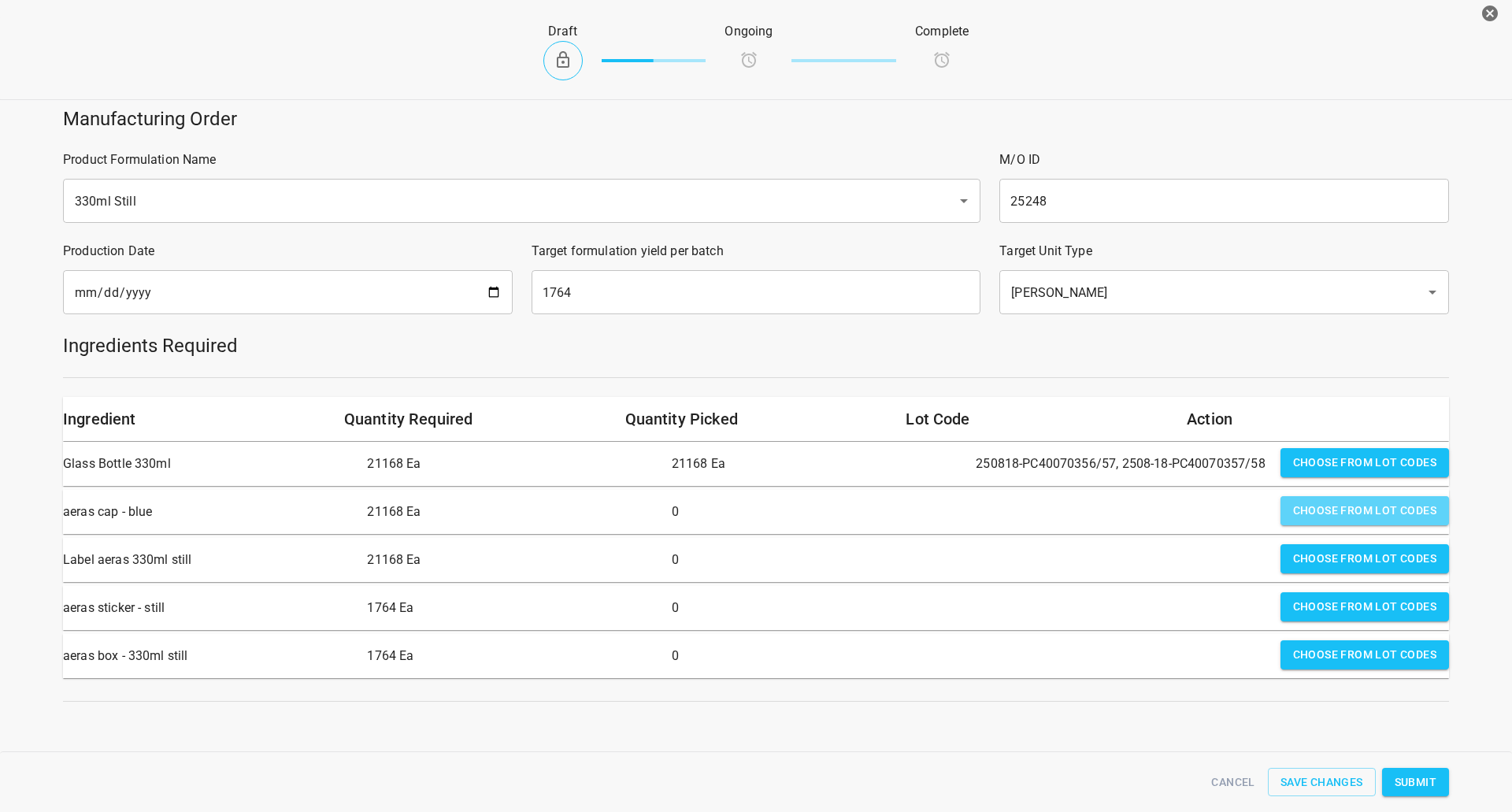
click at [1334, 504] on span "Choose from lot codes" at bounding box center [1364, 510] width 143 height 20
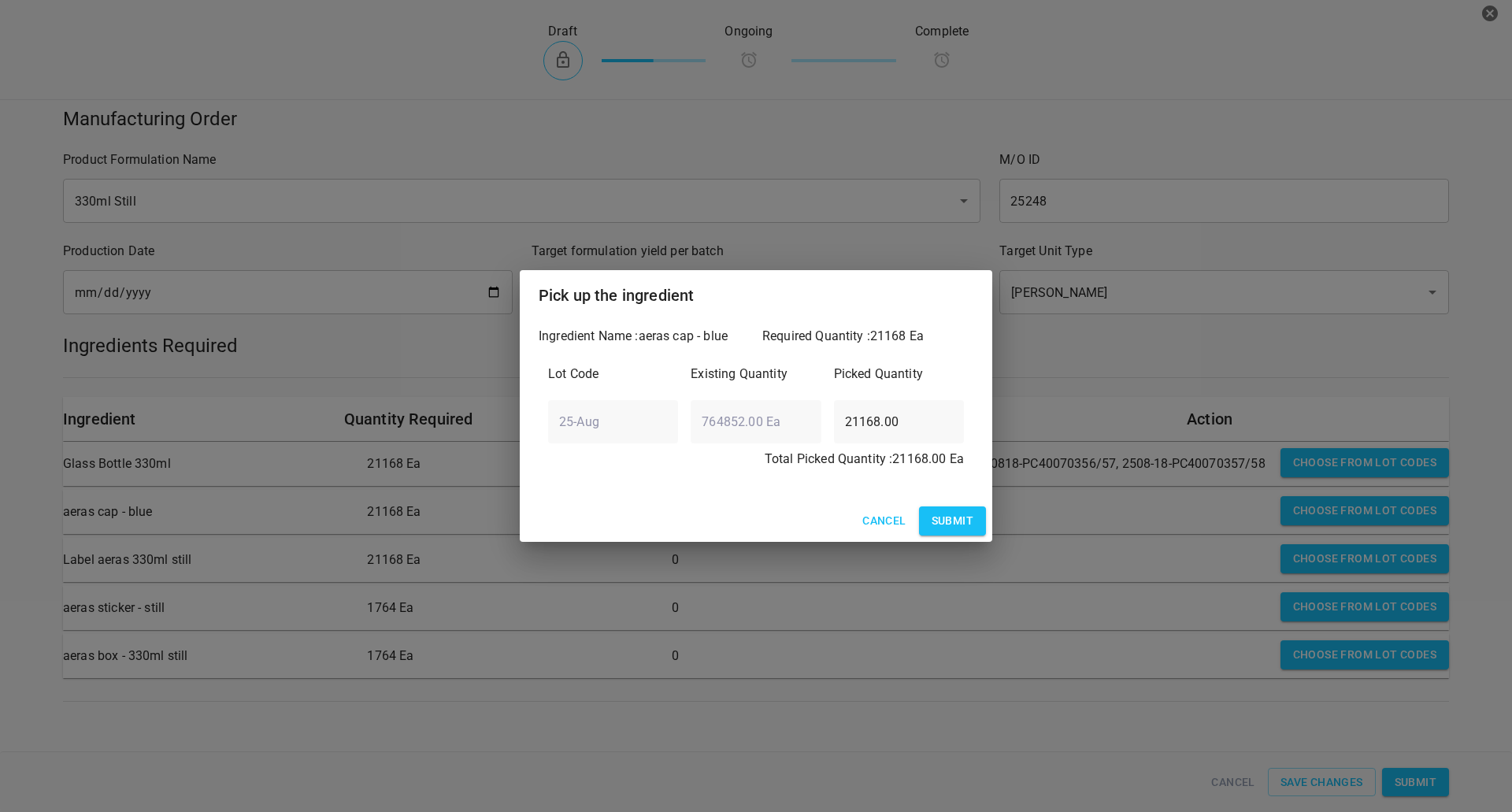
click at [940, 511] on span "Submit" at bounding box center [952, 521] width 42 height 20
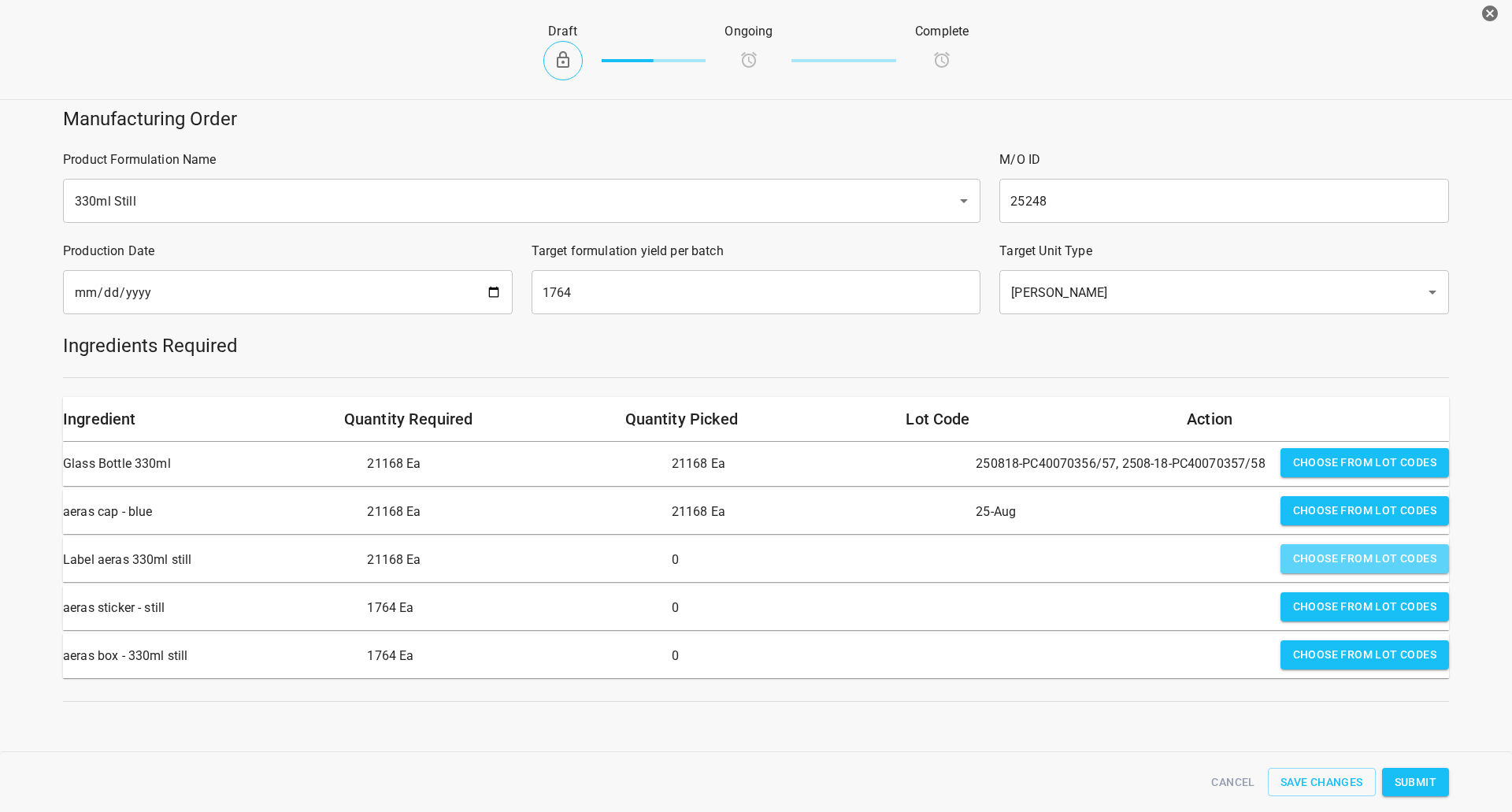
click at [1398, 557] on span "Choose from lot codes" at bounding box center [1364, 559] width 143 height 20
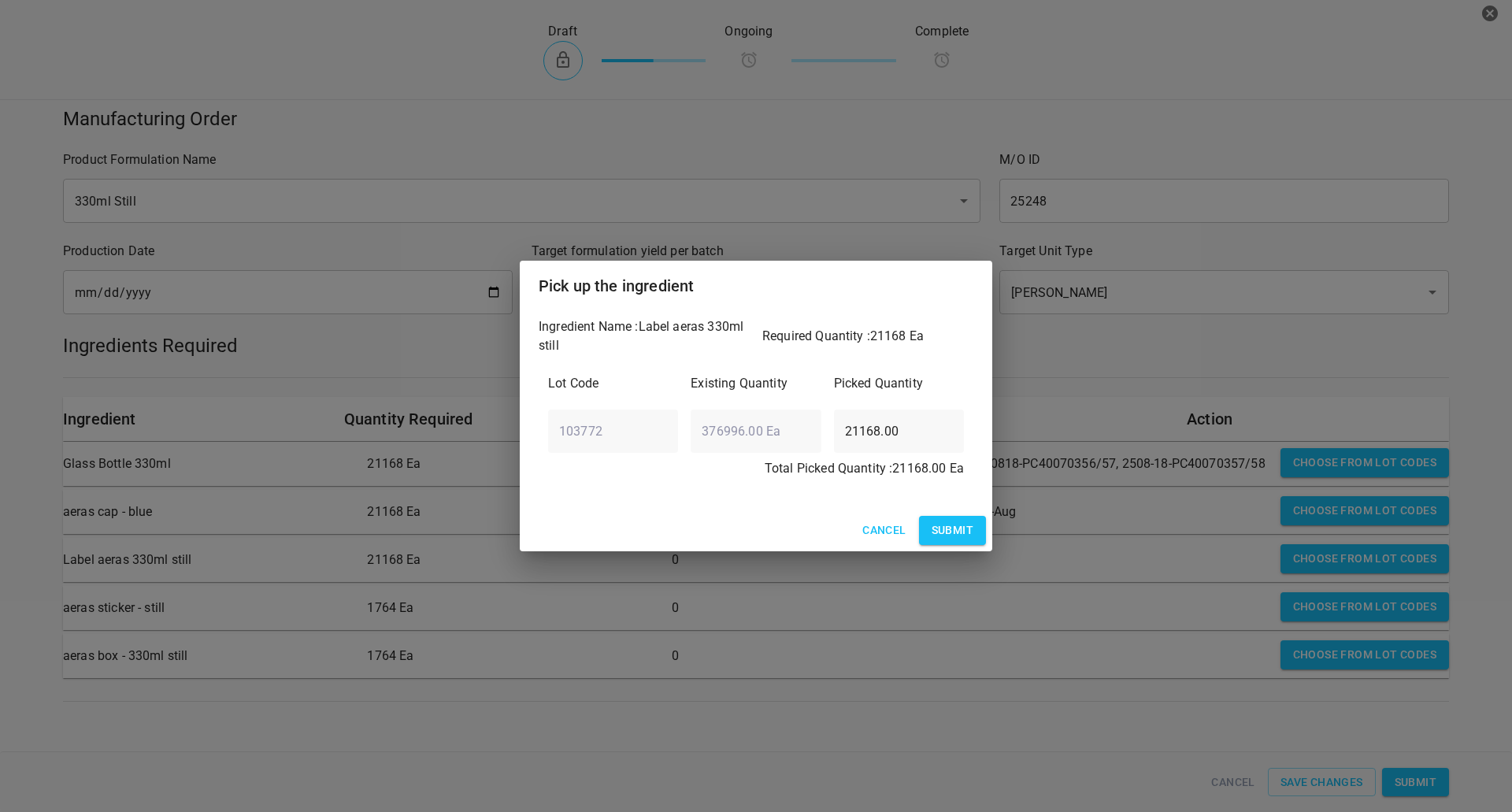
click at [953, 524] on span "Submit" at bounding box center [952, 530] width 42 height 20
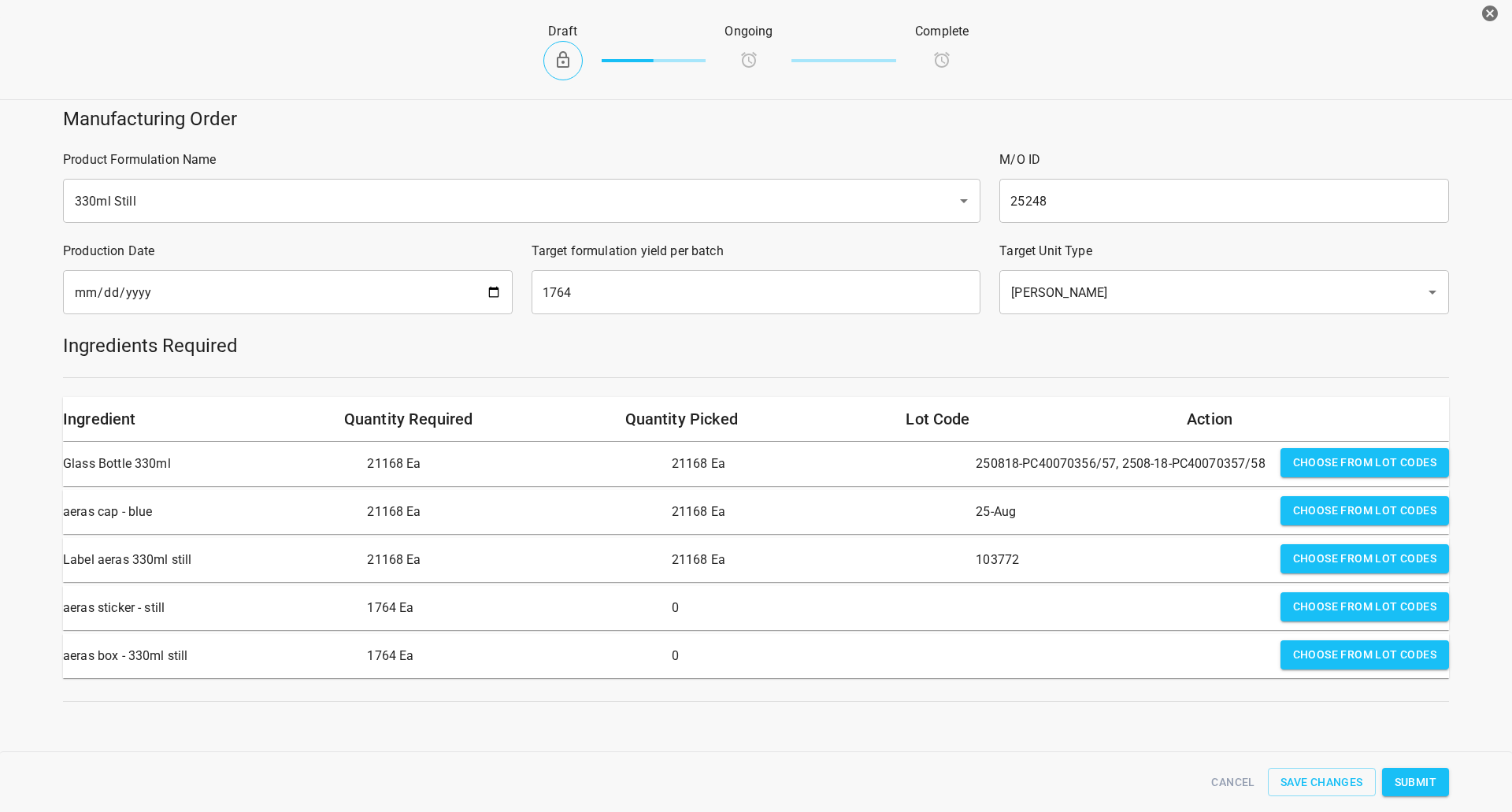
click at [1362, 609] on span "Choose from lot codes" at bounding box center [1364, 607] width 143 height 20
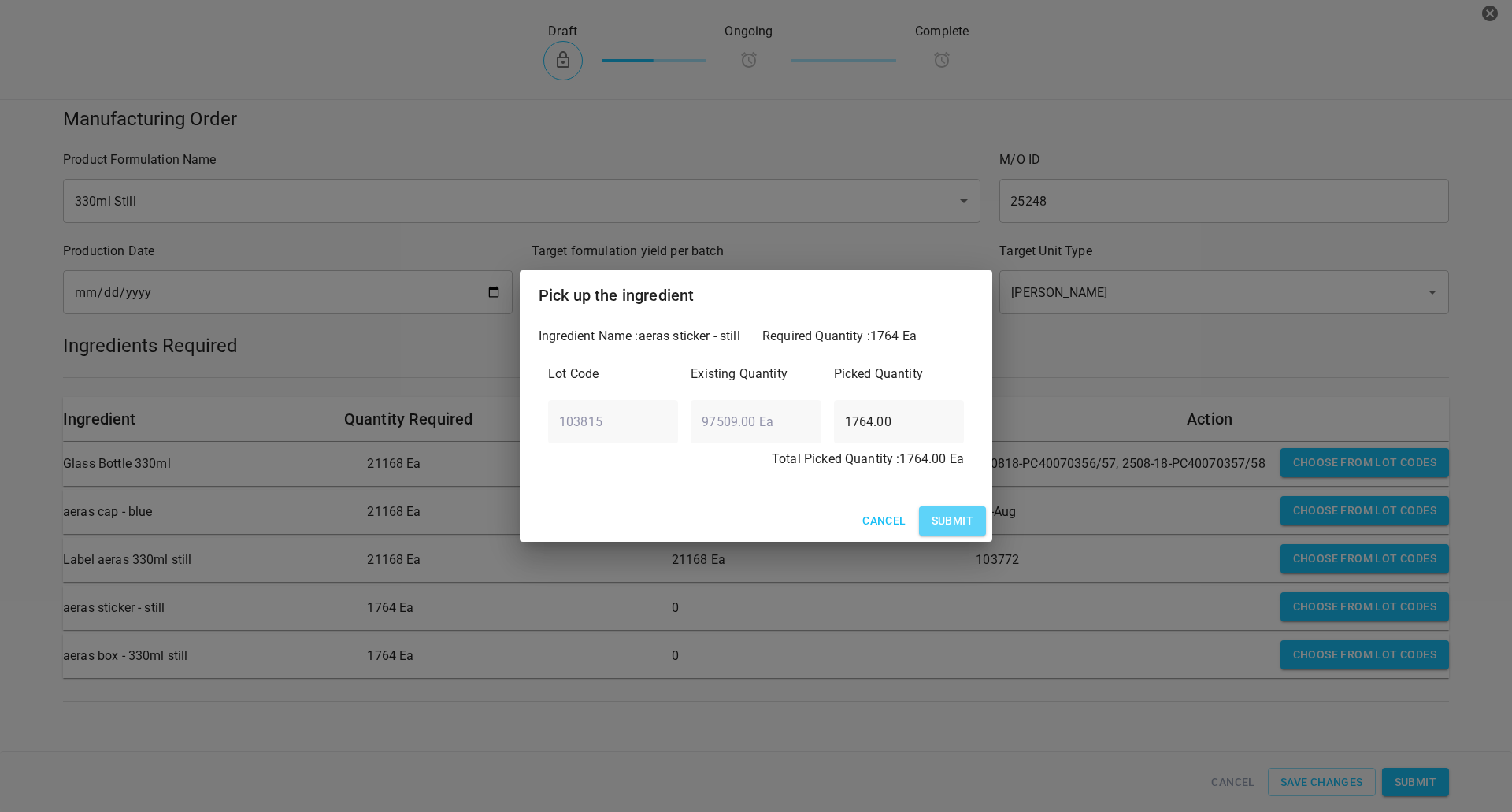
click at [967, 531] on button "Submit" at bounding box center [951, 520] width 67 height 29
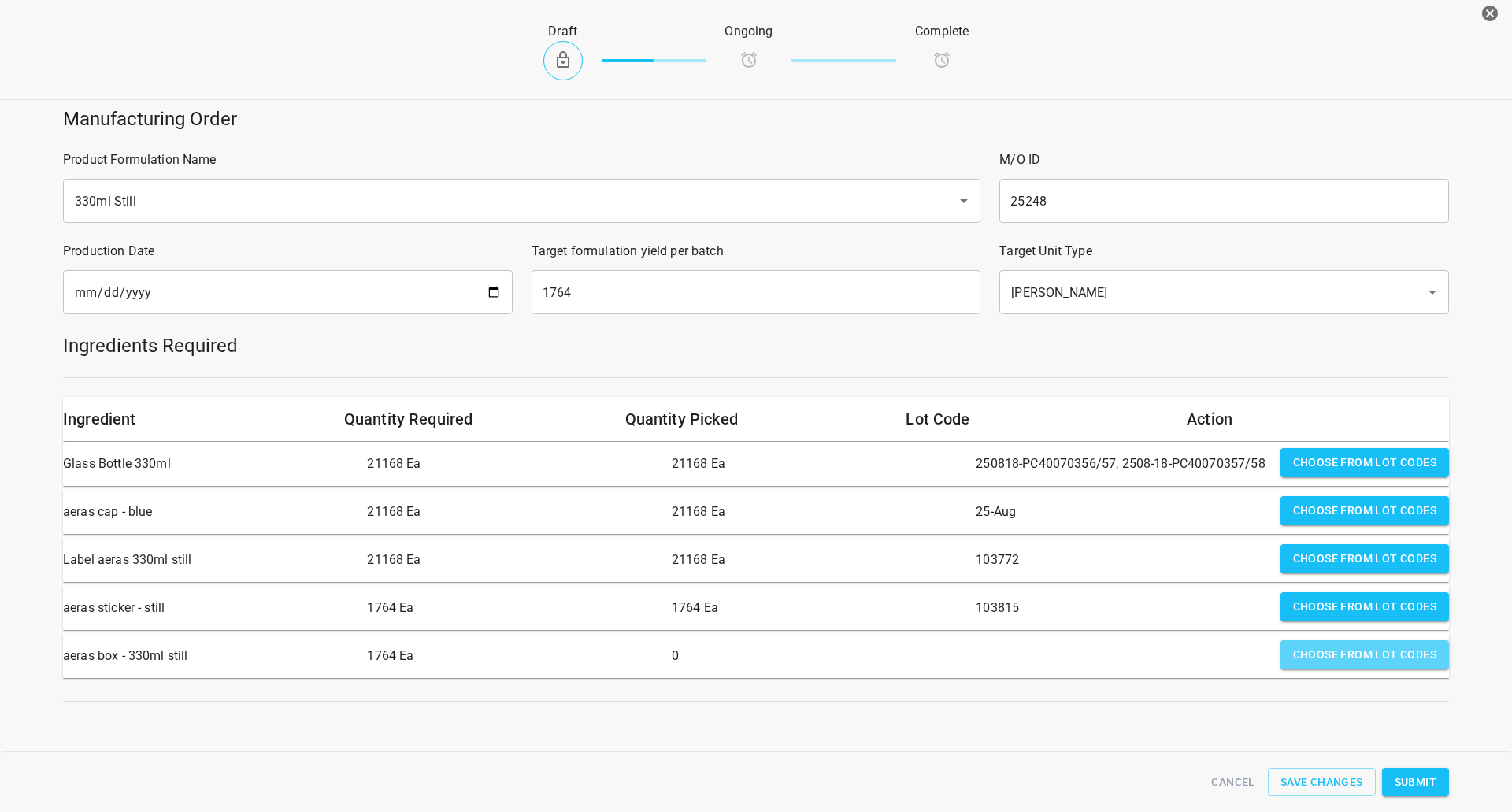
drag, startPoint x: 1342, startPoint y: 652, endPoint x: 835, endPoint y: 474, distance: 537.3
click at [1340, 652] on span "Choose from lot codes" at bounding box center [1364, 655] width 143 height 20
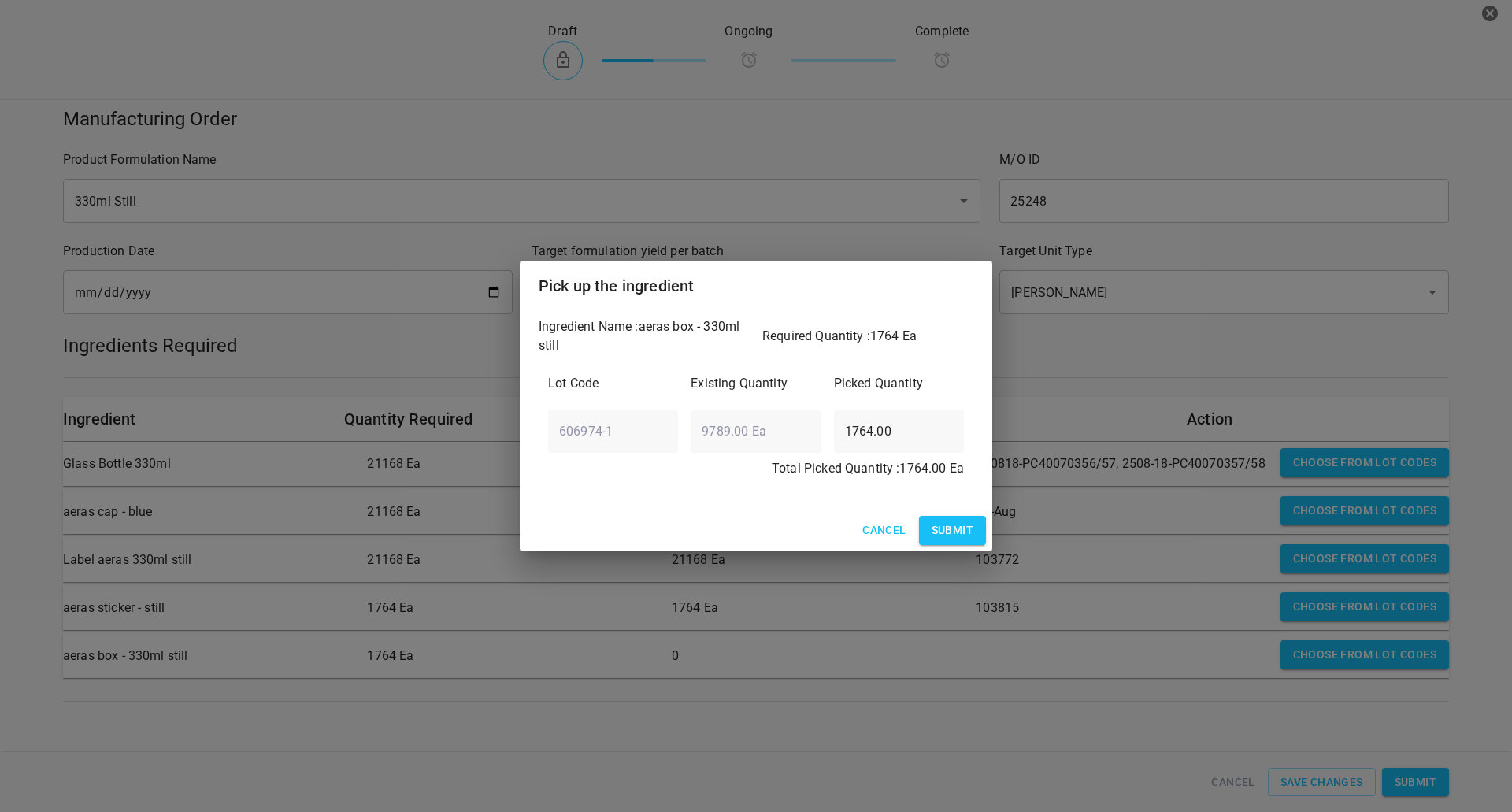
click at [945, 527] on button "Submit" at bounding box center [951, 529] width 67 height 29
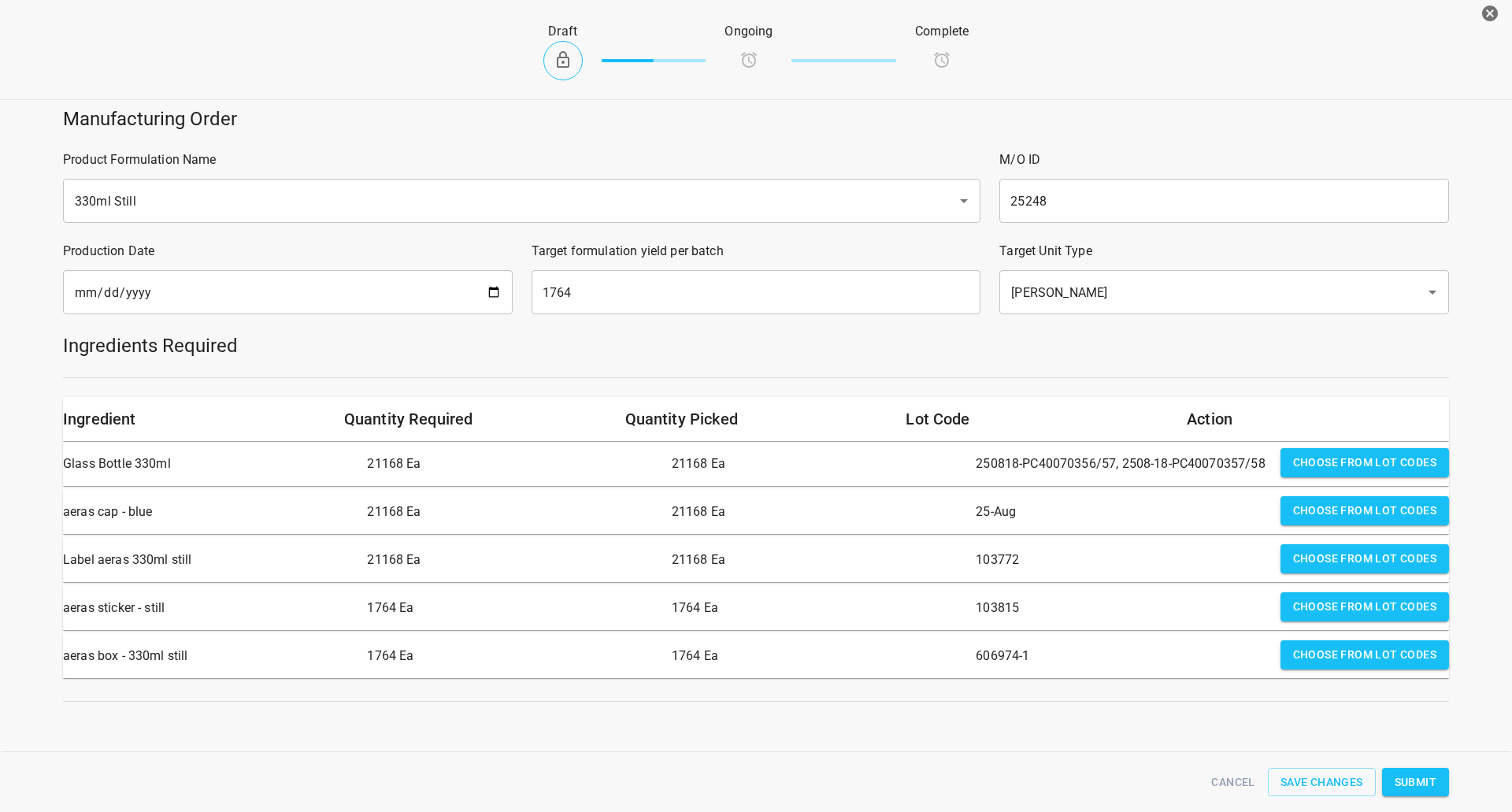
click at [1437, 788] on button "Submit" at bounding box center [1415, 781] width 67 height 29
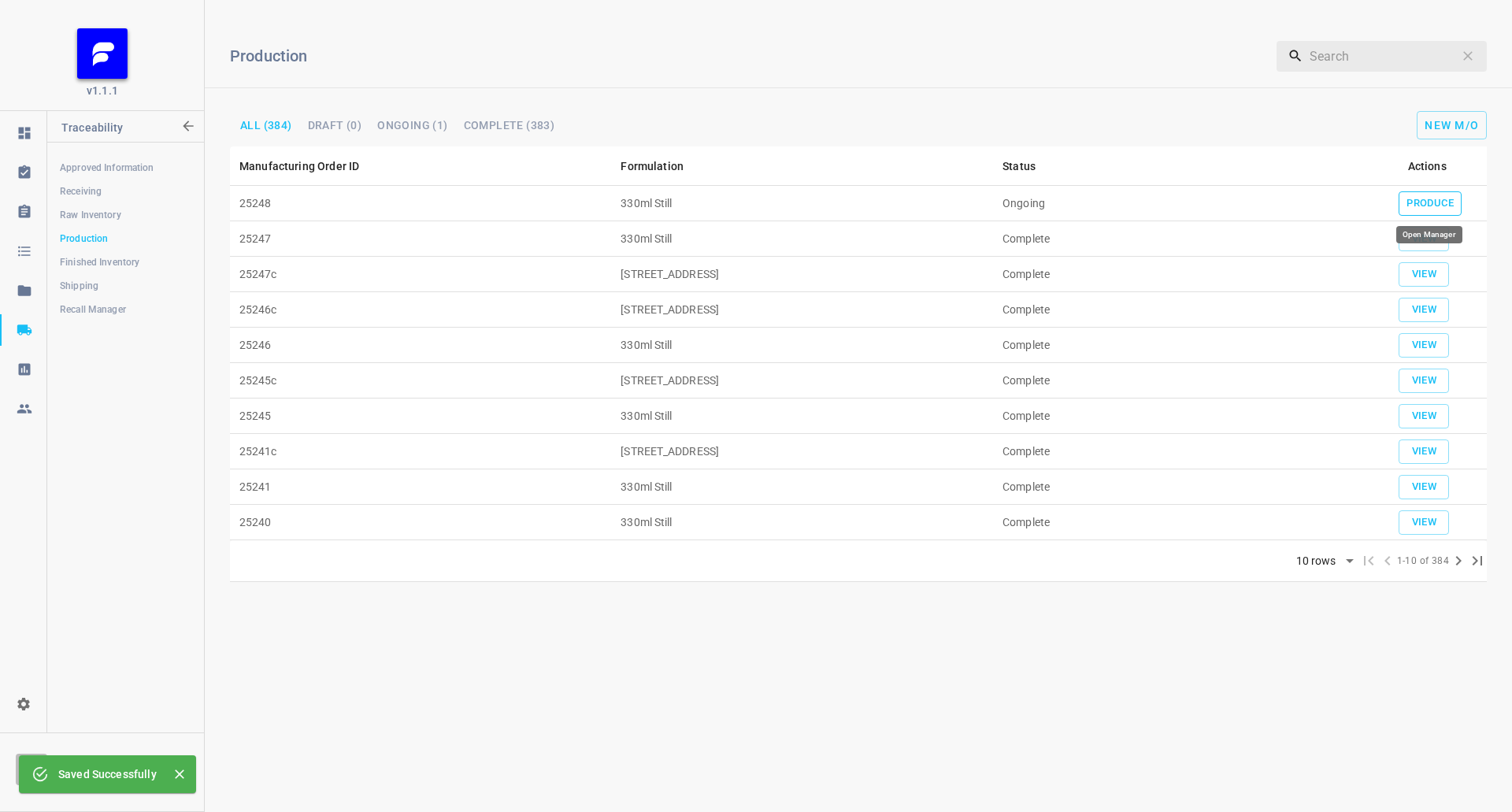
click at [1430, 192] on button "Produce" at bounding box center [1429, 203] width 63 height 25
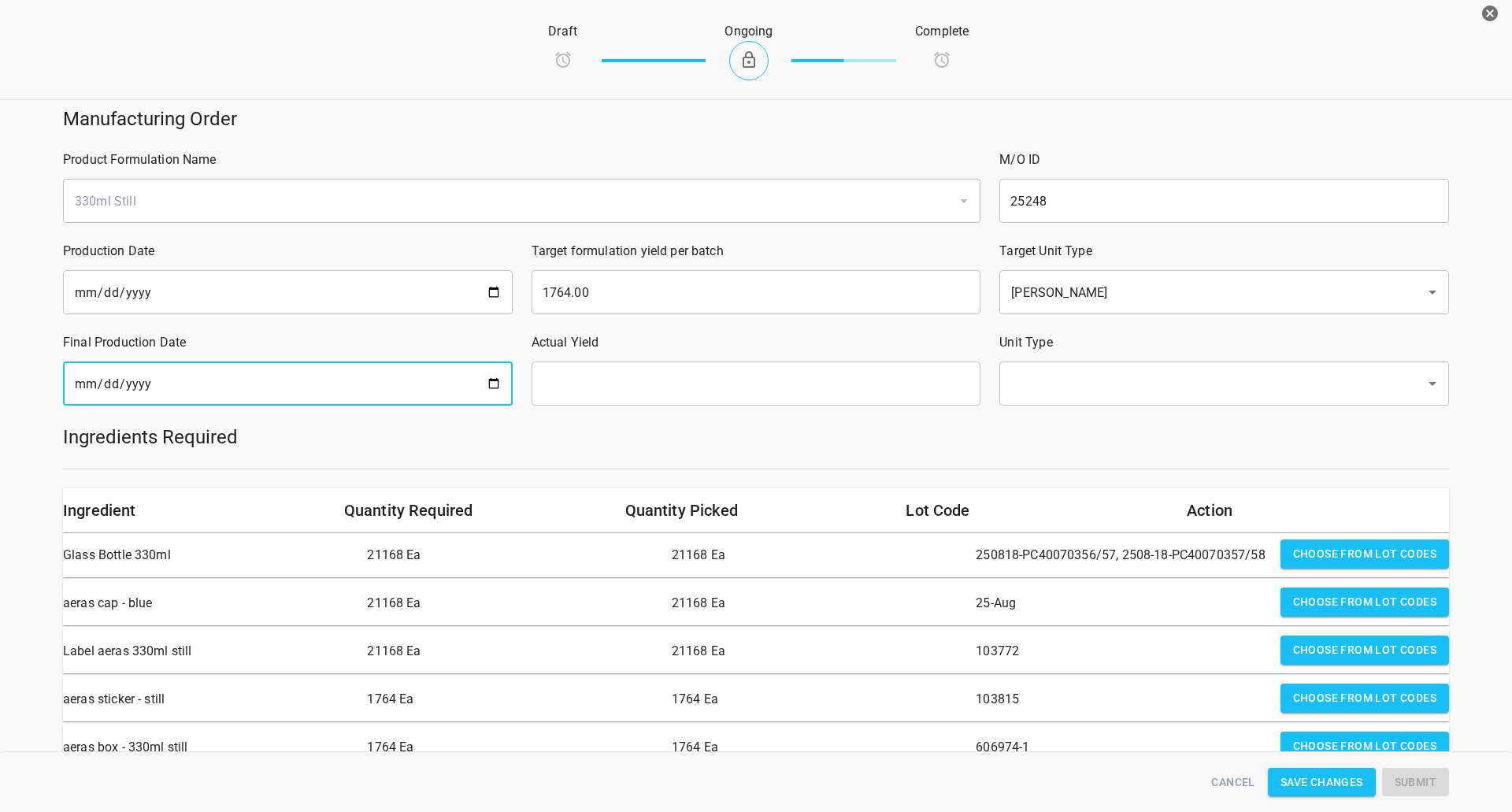
click at [420, 371] on input "date" at bounding box center [287, 383] width 450 height 44
click at [492, 392] on input "date" at bounding box center [287, 383] width 450 height 44
click at [489, 379] on input "date" at bounding box center [287, 383] width 450 height 44
type input "[DATE]"
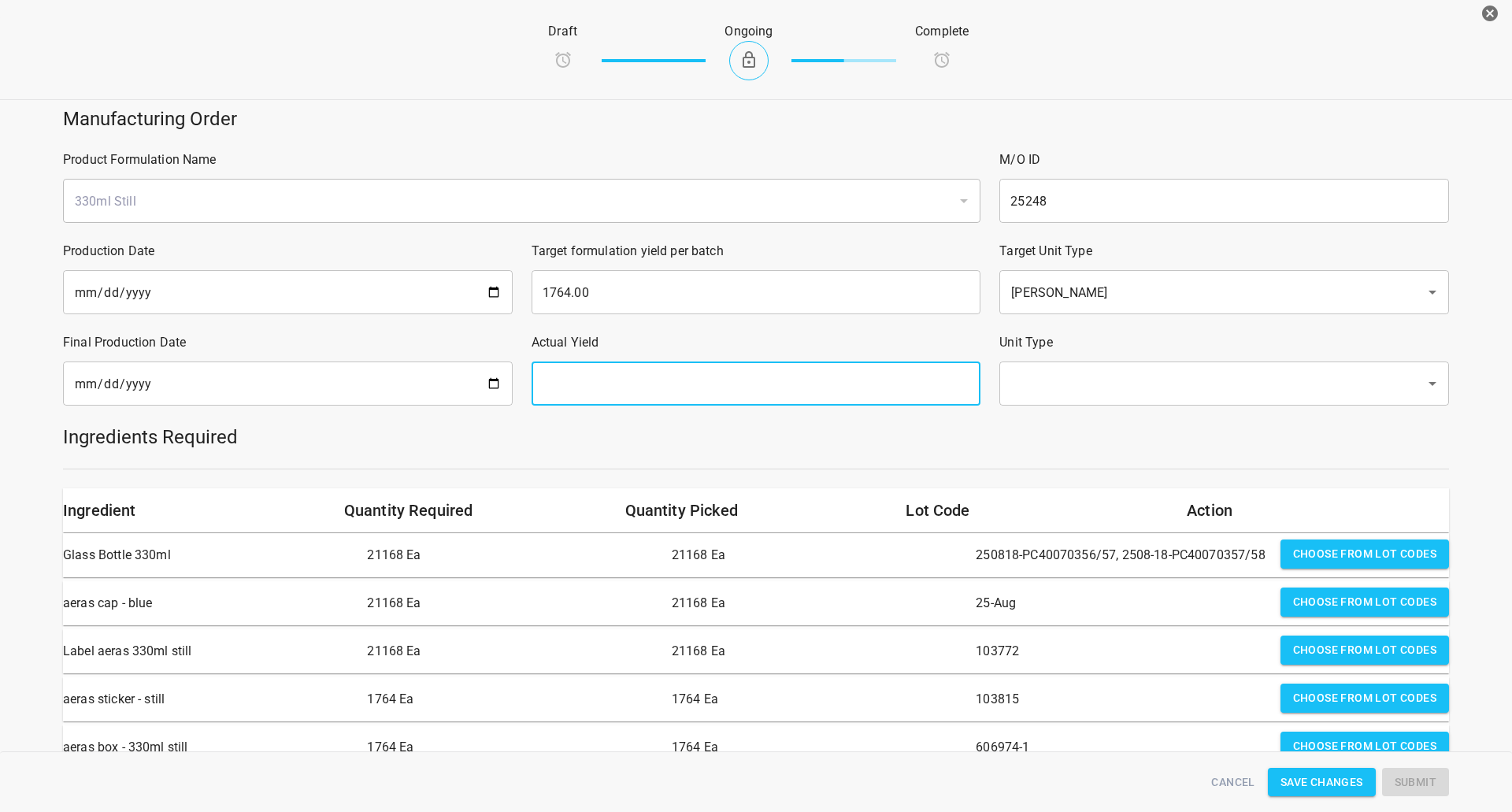
click at [584, 397] on input "text" at bounding box center [756, 383] width 450 height 44
type input "1764"
click at [1063, 387] on input "text" at bounding box center [1202, 383] width 391 height 30
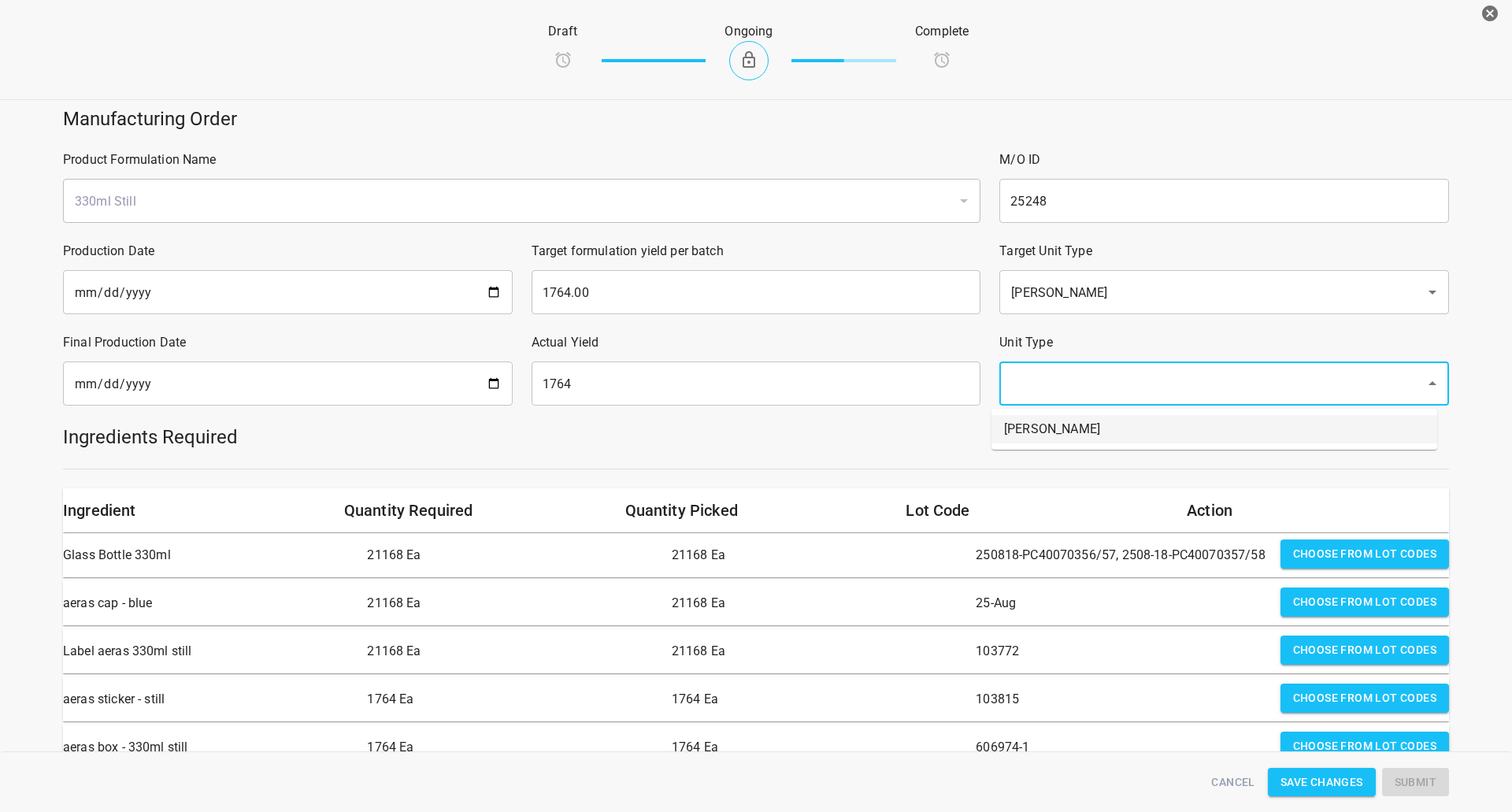
drag, startPoint x: 1040, startPoint y: 424, endPoint x: 999, endPoint y: 436, distance: 42.7
click at [1040, 424] on li "[PERSON_NAME]" at bounding box center [1213, 429] width 446 height 29
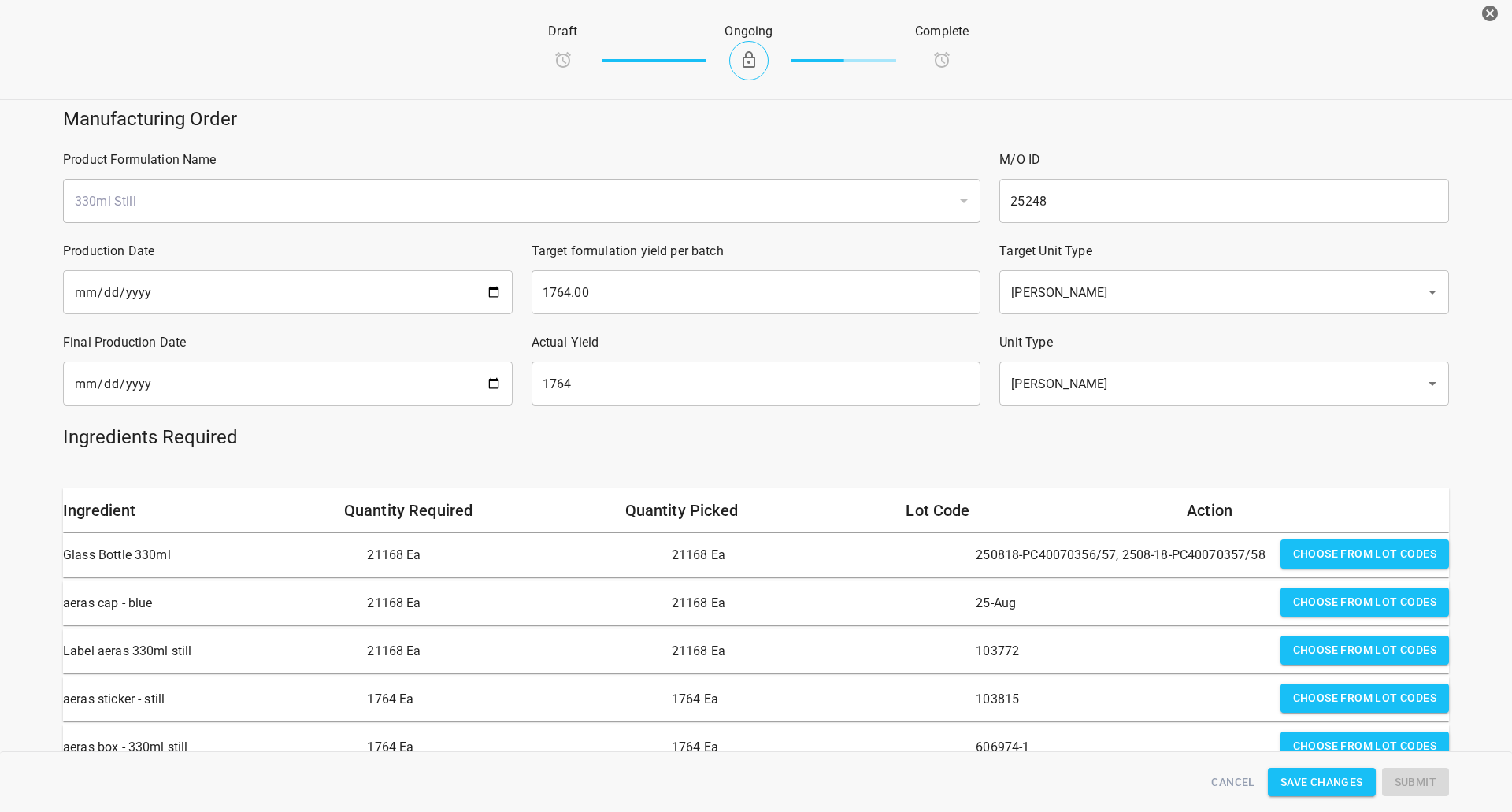
click at [988, 443] on h5 "Ingredients Required" at bounding box center [756, 436] width 1386 height 25
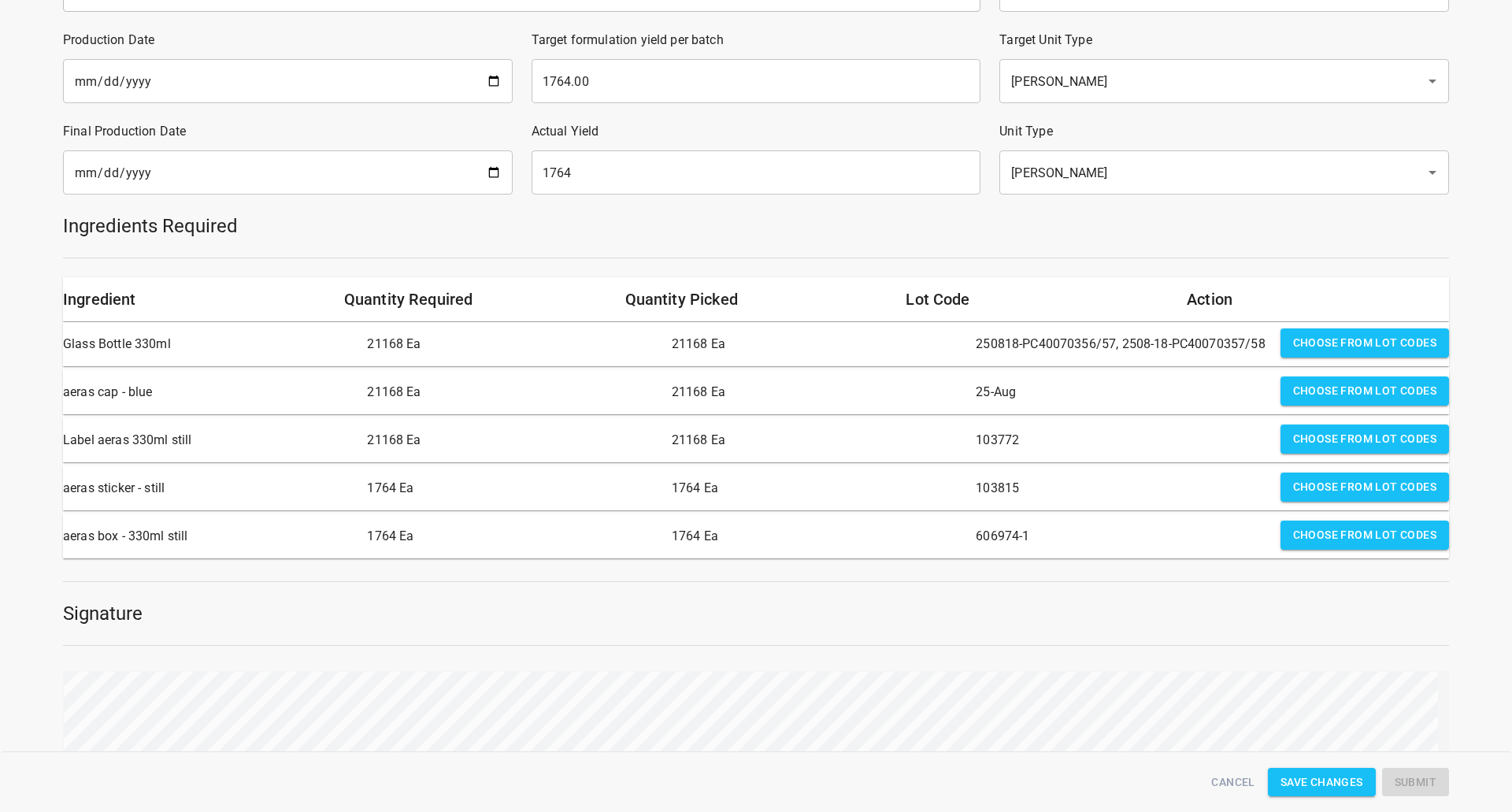
scroll to position [236, 0]
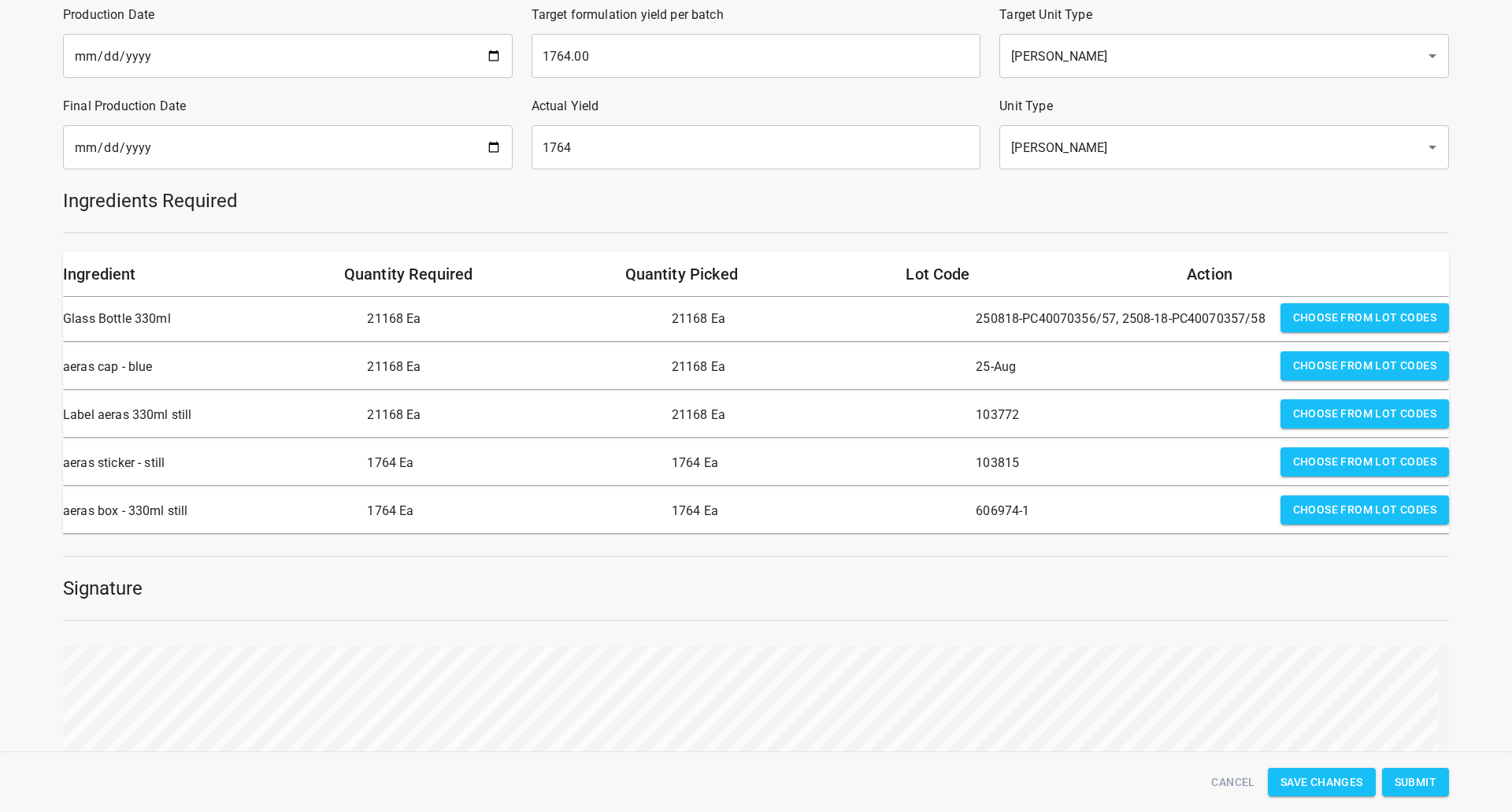
click at [1425, 779] on span "Submit" at bounding box center [1415, 782] width 42 height 20
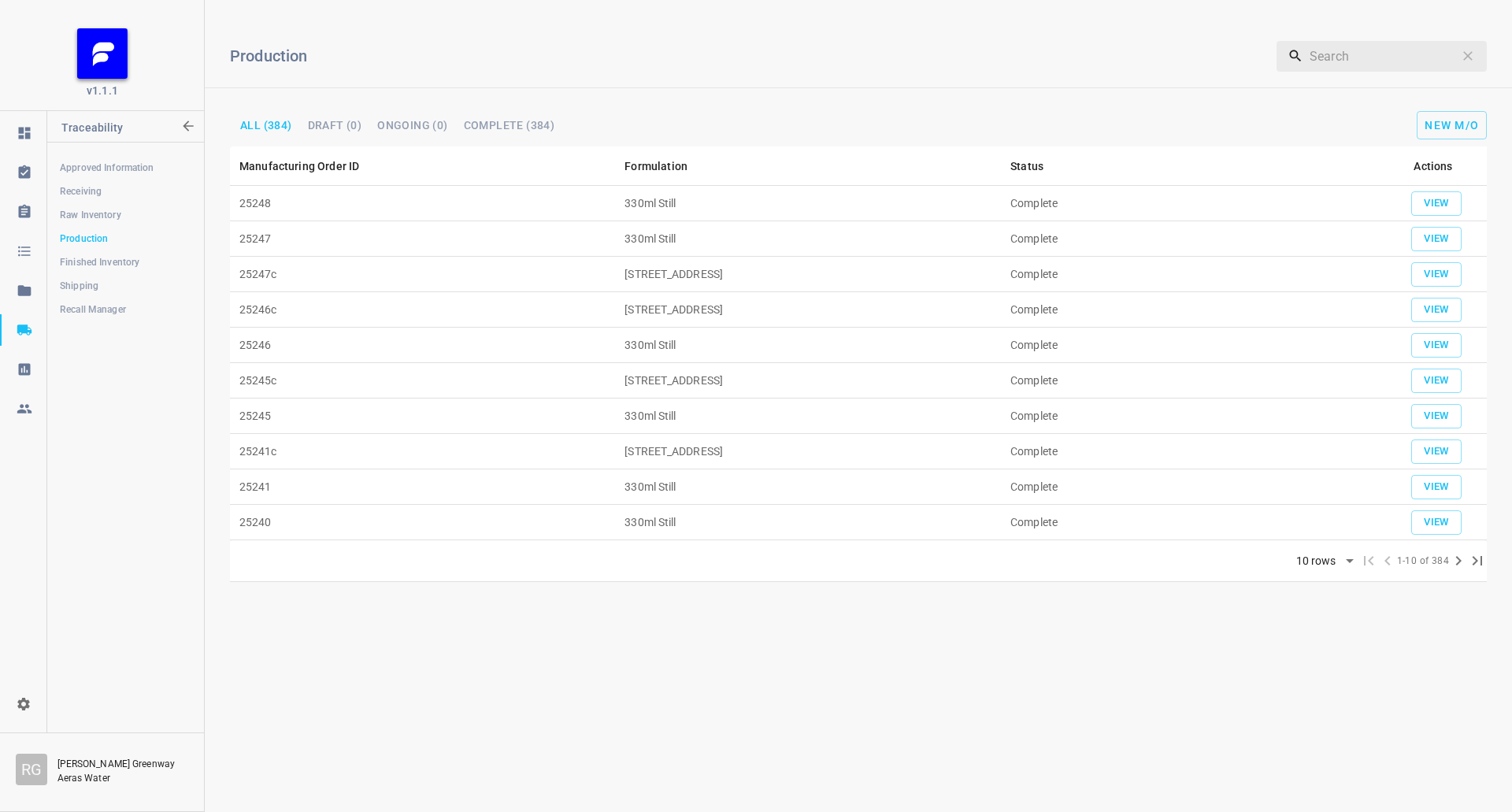
click at [66, 290] on span "Shipping" at bounding box center [125, 286] width 131 height 16
